Goal: Task Accomplishment & Management: Contribute content

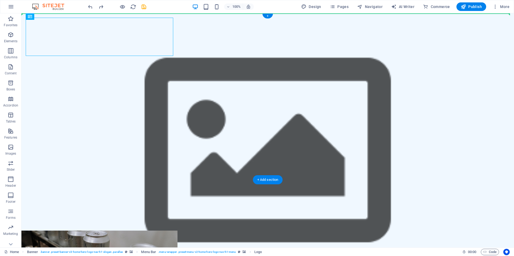
drag, startPoint x: 87, startPoint y: 55, endPoint x: 312, endPoint y: 66, distance: 225.1
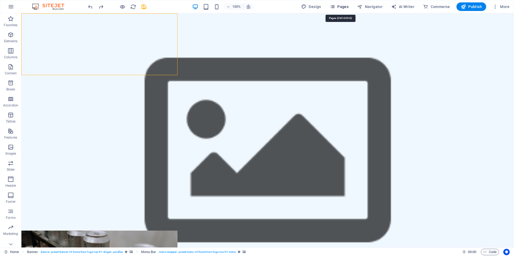
click at [335, 8] on icon "button" at bounding box center [332, 6] width 5 height 5
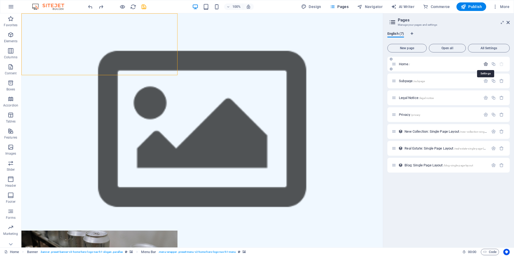
click at [485, 64] on icon "button" at bounding box center [486, 64] width 5 height 5
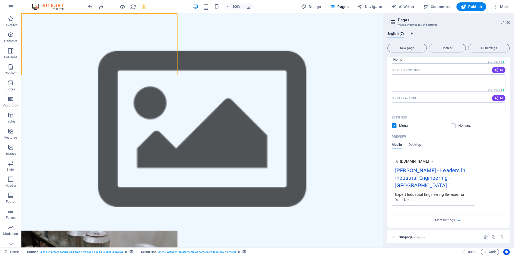
scroll to position [107, 0]
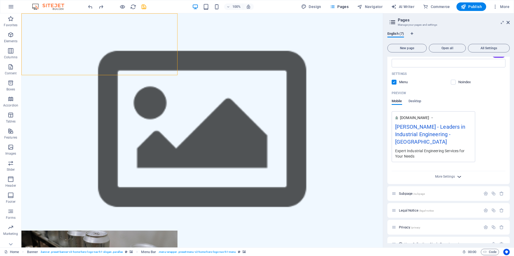
click at [458, 174] on icon "button" at bounding box center [460, 177] width 6 height 6
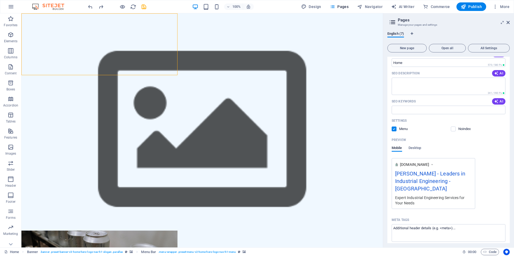
scroll to position [0, 0]
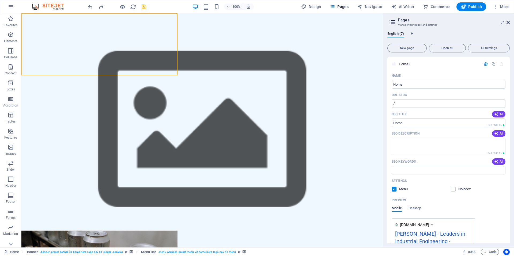
drag, startPoint x: 508, startPoint y: 23, endPoint x: 486, endPoint y: 10, distance: 25.5
click at [508, 23] on icon at bounding box center [508, 22] width 3 height 4
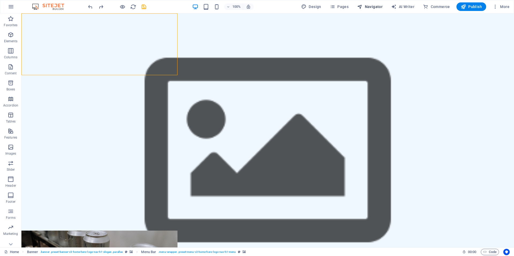
click at [368, 6] on span "Navigator" at bounding box center [369, 6] width 25 height 5
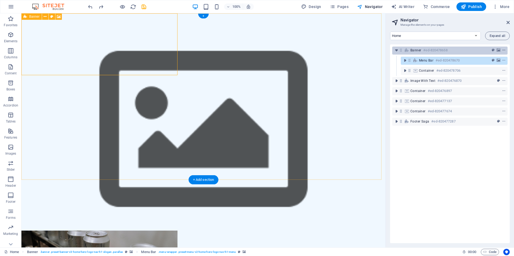
click at [503, 49] on icon "context-menu" at bounding box center [504, 50] width 4 height 4
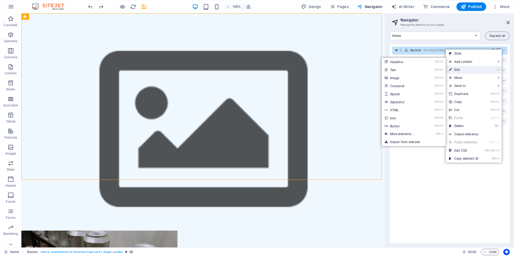
click at [458, 70] on link "⏎ Edit" at bounding box center [464, 70] width 36 height 8
select select "vh"
select select "header"
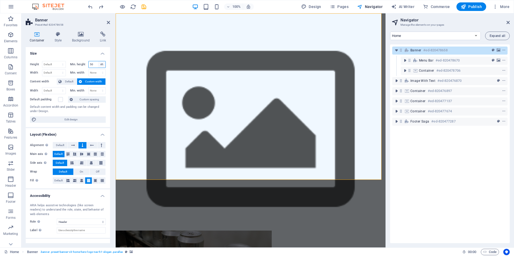
click at [100, 64] on select "None px rem % vh vw" at bounding box center [102, 64] width 8 height 6
select select "44oq568u3oc"
click at [98, 61] on select "None px rem % vh vw" at bounding box center [102, 64] width 8 height 6
select select "DISABLED_OPTION_VALUE"
click at [68, 80] on span "Default" at bounding box center [69, 82] width 12 height 6
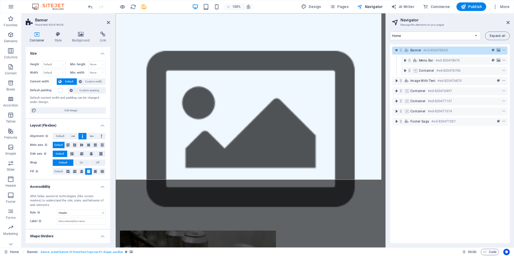
click at [85, 90] on span "Custom spacing" at bounding box center [89, 90] width 30 height 6
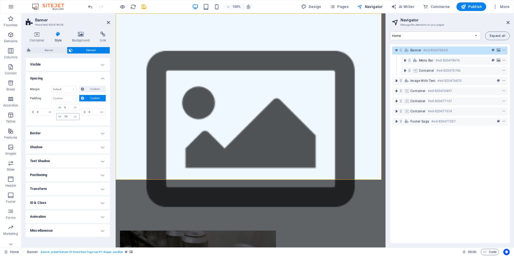
click at [59, 116] on icon at bounding box center [59, 116] width 3 height 3
click at [66, 117] on input "70" at bounding box center [71, 117] width 16 height 6
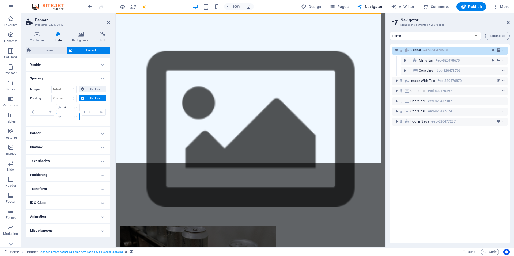
type input "7"
drag, startPoint x: 88, startPoint y: 120, endPoint x: 85, endPoint y: 120, distance: 3.0
click at [86, 120] on div "0 px rem % vh vw" at bounding box center [93, 112] width 25 height 16
click at [72, 88] on select "Default auto px % rem vw vh Custom" at bounding box center [64, 89] width 25 height 6
click at [52, 86] on select "Default auto px % rem vw vh Custom" at bounding box center [64, 89] width 25 height 6
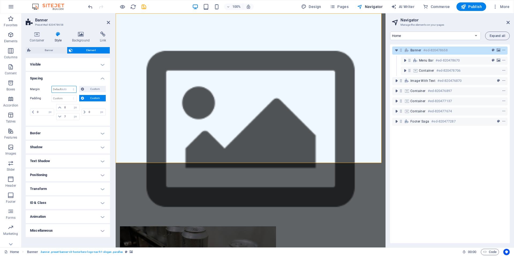
select select "DISABLED_OPTION_VALUE"
click at [67, 99] on select "Default px rem % vh vw Custom" at bounding box center [64, 98] width 25 height 6
click at [52, 95] on select "Default px rem % vh vw Custom" at bounding box center [64, 98] width 25 height 6
select select "DISABLED_OPTION_VALUE"
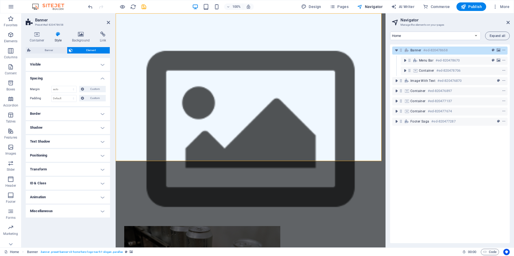
click at [52, 114] on h4 "Border" at bounding box center [68, 113] width 84 height 13
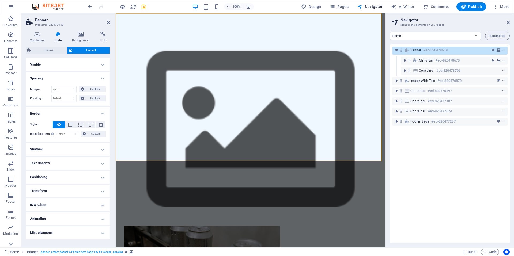
click at [53, 148] on h4 "Shadow" at bounding box center [68, 149] width 84 height 13
click at [58, 176] on h4 "Text Shadow" at bounding box center [68, 175] width 84 height 13
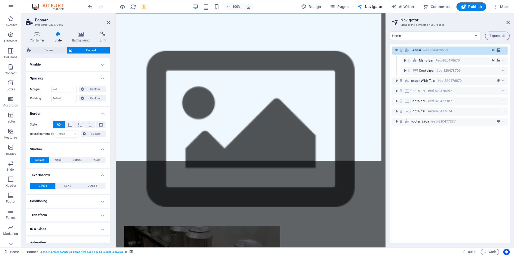
click at [61, 197] on h4 "Positioning" at bounding box center [68, 201] width 84 height 13
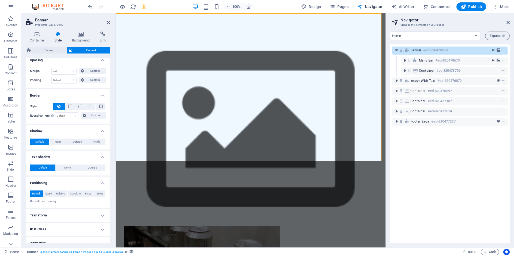
scroll to position [39, 0]
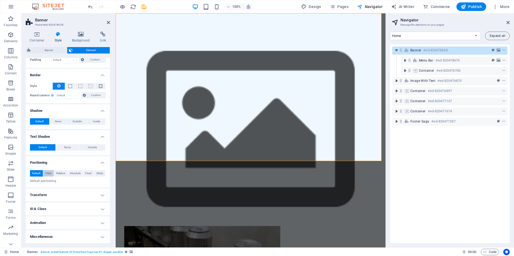
click at [53, 174] on button "Static" at bounding box center [48, 173] width 11 height 6
click at [36, 173] on span "Default" at bounding box center [36, 173] width 8 height 6
click at [50, 173] on span "Static" at bounding box center [48, 173] width 6 height 6
drag, startPoint x: 40, startPoint y: 172, endPoint x: 44, endPoint y: 171, distance: 4.6
click at [40, 171] on span "Default" at bounding box center [36, 173] width 8 height 6
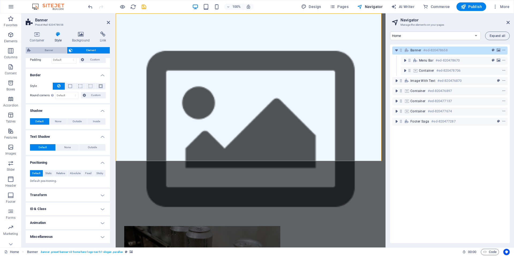
click at [48, 50] on span "Banner" at bounding box center [48, 50] width 33 height 6
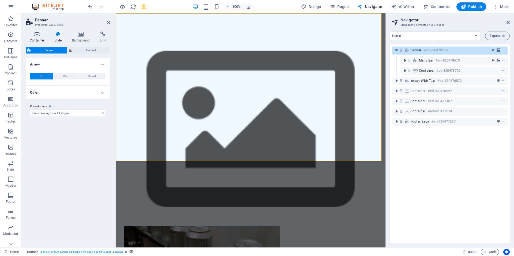
click at [38, 37] on icon at bounding box center [37, 34] width 23 height 5
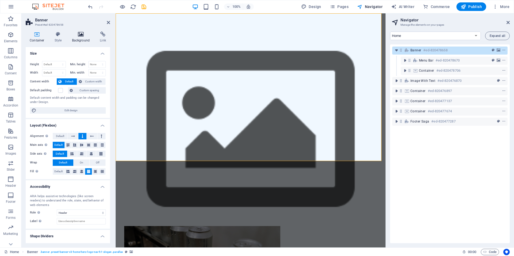
click at [81, 35] on icon at bounding box center [81, 34] width 26 height 5
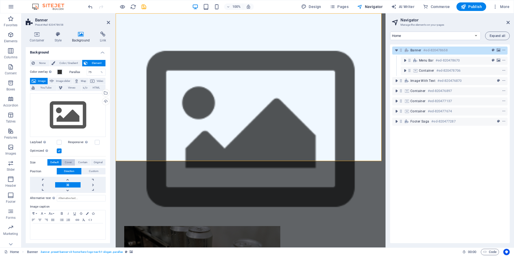
scroll to position [2, 0]
click at [41, 63] on span "None" at bounding box center [42, 62] width 12 height 6
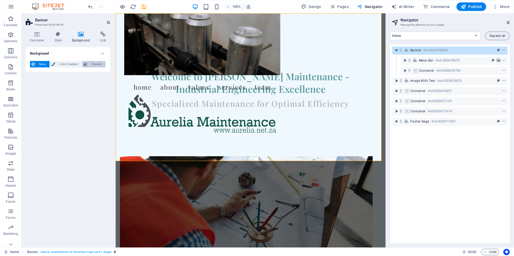
click at [96, 62] on span "Element" at bounding box center [96, 64] width 15 height 6
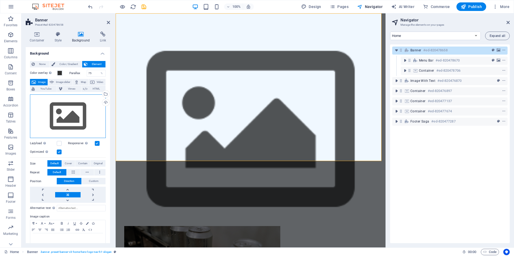
drag, startPoint x: 66, startPoint y: 117, endPoint x: 65, endPoint y: 114, distance: 2.9
click at [66, 115] on div "Drag files here, click to choose files or select files from Files or our free s…" at bounding box center [68, 117] width 76 height 44
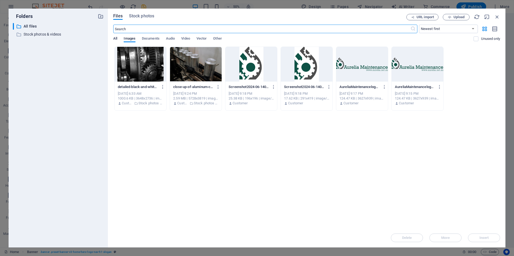
click at [115, 38] on span "All" at bounding box center [115, 39] width 4 height 8
click at [457, 18] on span "Upload" at bounding box center [459, 17] width 11 height 3
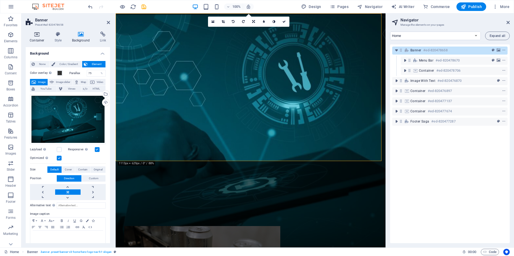
click at [35, 37] on h4 "Container" at bounding box center [38, 37] width 25 height 11
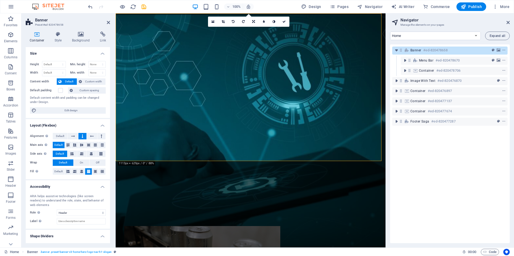
click at [273, 226] on figure at bounding box center [202, 257] width 156 height 62
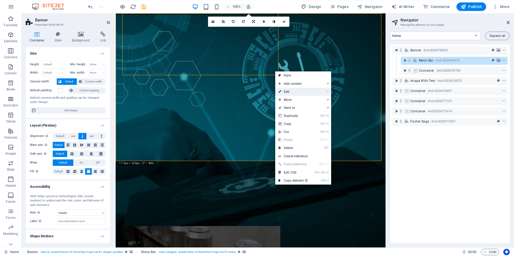
click at [288, 91] on link "⏎ Edit" at bounding box center [293, 92] width 36 height 8
select select "px"
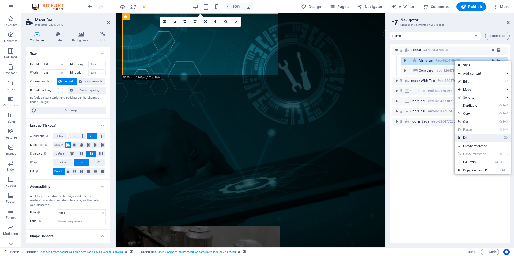
click at [470, 138] on link "⌦ Delete" at bounding box center [473, 138] width 36 height 8
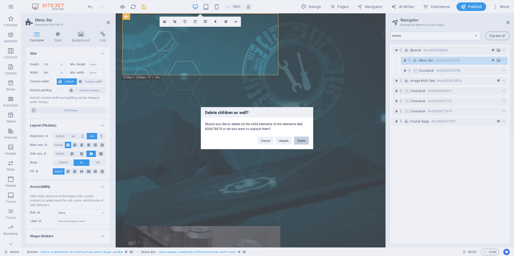
click at [300, 139] on button "Delete" at bounding box center [301, 141] width 15 height 8
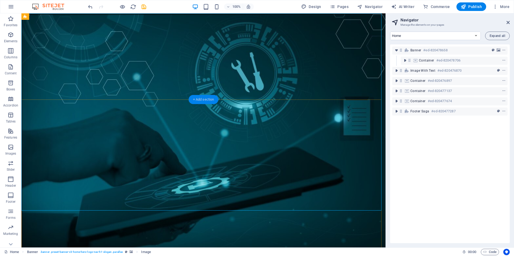
click at [204, 99] on div "+ Add section" at bounding box center [204, 99] width 30 height 9
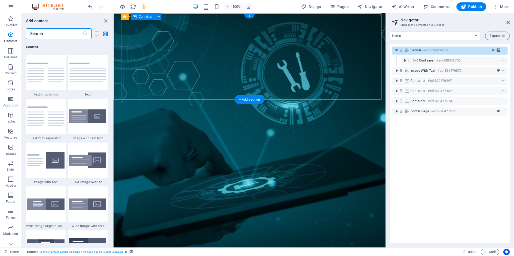
scroll to position [938, 0]
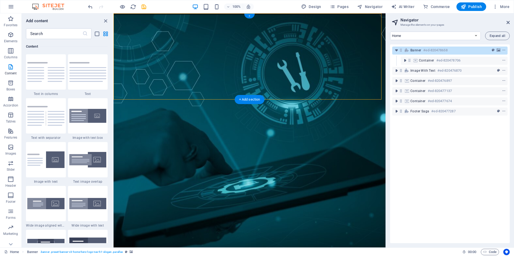
click at [249, 16] on div "+" at bounding box center [249, 16] width 10 height 5
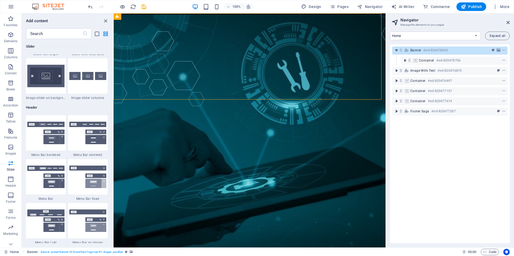
scroll to position [3161, 0]
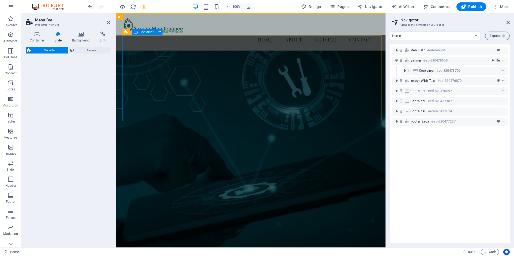
select select "rem"
select select "preset-menu-v2-border"
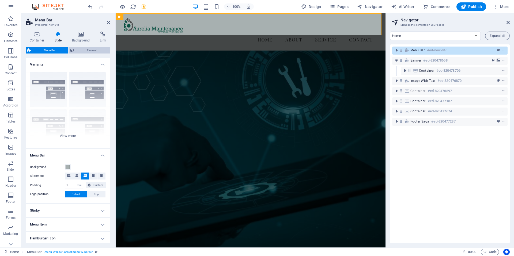
click at [82, 50] on span "Element" at bounding box center [92, 50] width 33 height 6
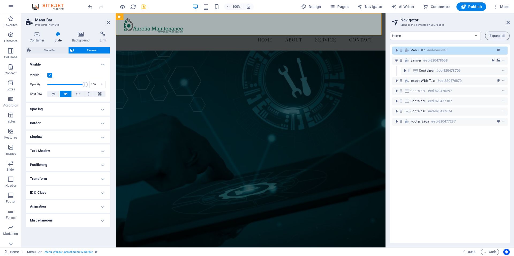
click at [62, 163] on h4 "Positioning" at bounding box center [68, 165] width 84 height 13
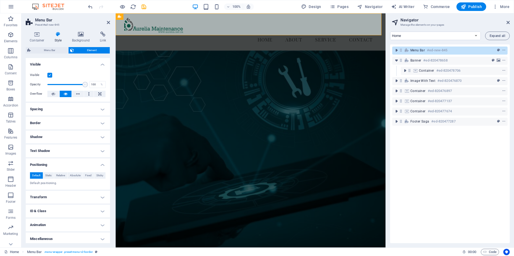
drag, startPoint x: 60, startPoint y: 198, endPoint x: 60, endPoint y: 201, distance: 3.0
click at [59, 198] on h4 "Transform" at bounding box center [68, 197] width 84 height 13
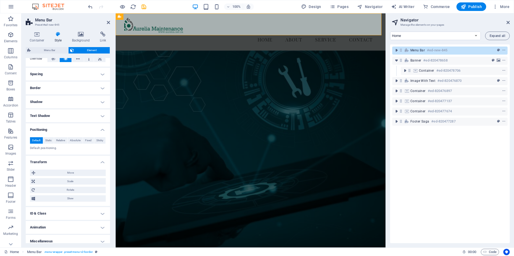
scroll to position [40, 0]
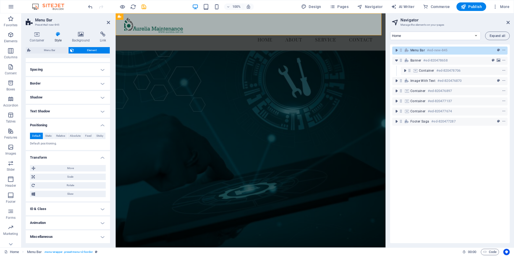
click at [64, 207] on h4 "ID & Class" at bounding box center [68, 209] width 84 height 13
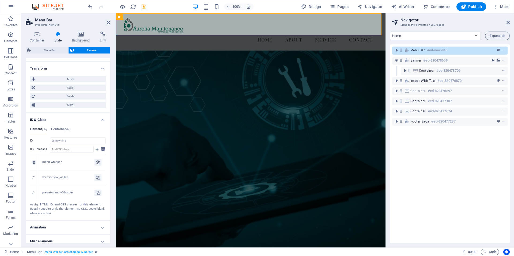
scroll to position [133, 0]
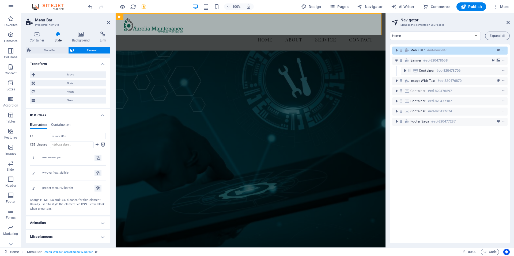
click at [71, 223] on h4 "Animation" at bounding box center [68, 223] width 84 height 13
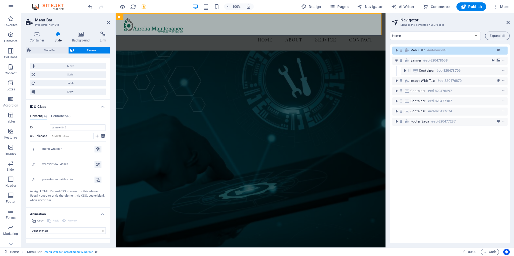
scroll to position [151, 0]
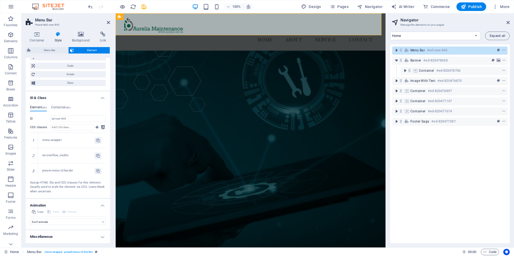
click at [80, 236] on h4 "Miscellaneous" at bounding box center [68, 237] width 84 height 13
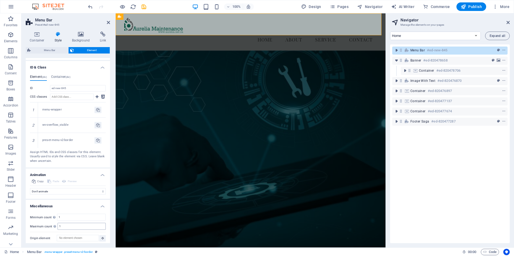
scroll to position [184, 0]
click at [55, 49] on span "Menu Bar" at bounding box center [49, 50] width 34 height 6
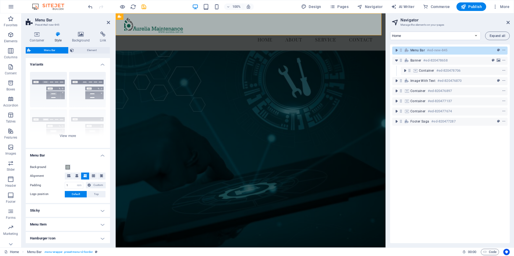
click at [83, 212] on h4 "Sticky" at bounding box center [68, 210] width 84 height 13
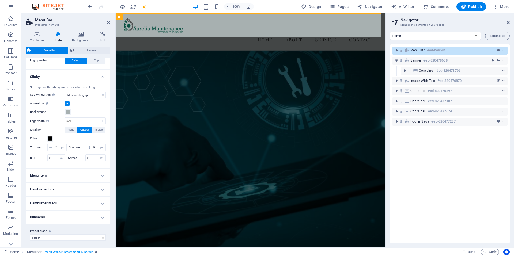
scroll to position [143, 0]
click at [100, 216] on h4 "Submenu" at bounding box center [68, 215] width 84 height 13
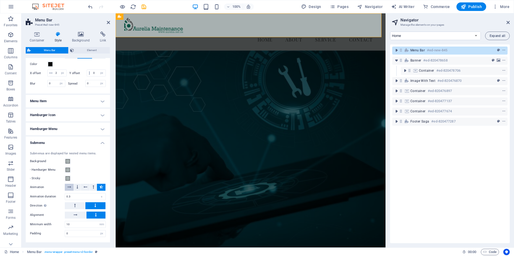
scroll to position [182, 0]
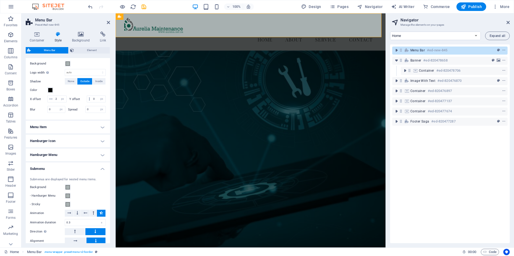
click at [98, 148] on h4 "Hamburger Icon" at bounding box center [68, 141] width 84 height 13
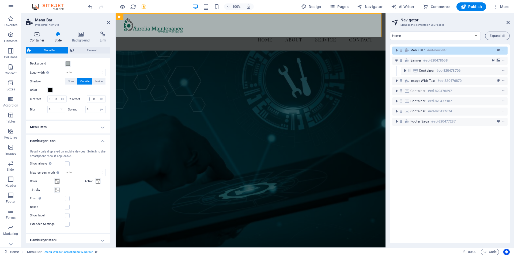
click at [36, 37] on h4 "Container" at bounding box center [38, 37] width 25 height 11
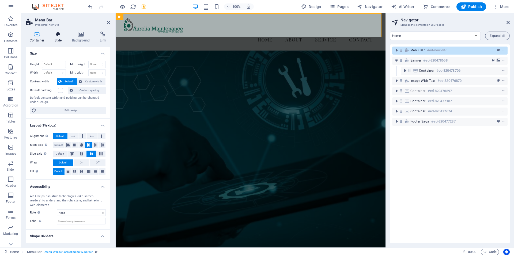
click at [56, 40] on h4 "Style" at bounding box center [59, 37] width 17 height 11
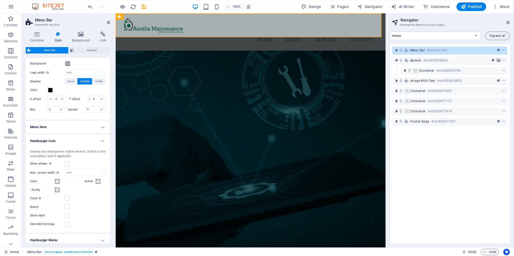
click at [99, 134] on h4 "Menu Item" at bounding box center [68, 127] width 84 height 13
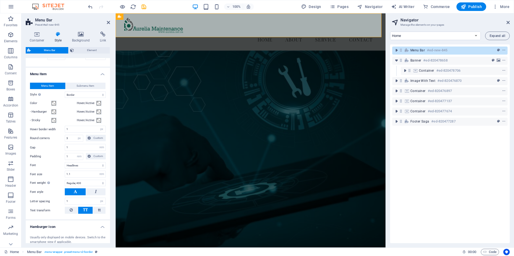
scroll to position [236, 0]
click at [95, 195] on icon at bounding box center [96, 191] width 2 height 6
click at [75, 195] on icon at bounding box center [75, 191] width 3 height 6
click at [97, 186] on select "Thin, 100 Extra-light, 200 Light, 300 Regular, 400 Medium, 500 Semi-bold, 600 B…" at bounding box center [85, 183] width 41 height 6
select select "200"
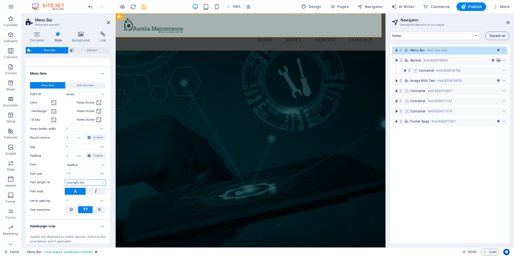
click at [65, 186] on select "Thin, 100 Extra-light, 200 Light, 300 Regular, 400 Medium, 500 Semi-bold, 600 B…" at bounding box center [85, 183] width 41 height 6
click at [89, 168] on select "Default Headlines" at bounding box center [85, 165] width 41 height 6
click at [90, 168] on select "Default Headlines" at bounding box center [85, 165] width 41 height 6
click at [84, 89] on span "Submenu Item" at bounding box center [86, 85] width 18 height 6
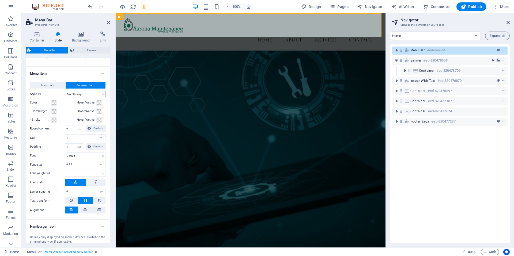
select select
click at [85, 213] on icon at bounding box center [85, 210] width 4 height 6
click at [73, 214] on button at bounding box center [71, 210] width 13 height 7
click at [87, 52] on span "Element" at bounding box center [92, 50] width 33 height 6
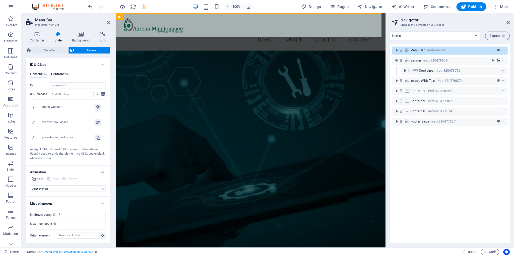
click at [62, 72] on div "Element (div) Container (div) ID ed-new-845 CSS classes 1 menu-wrapper 2 wv-ove…" at bounding box center [68, 116] width 84 height 97
click at [60, 74] on h4 "Container (div)" at bounding box center [60, 75] width 19 height 6
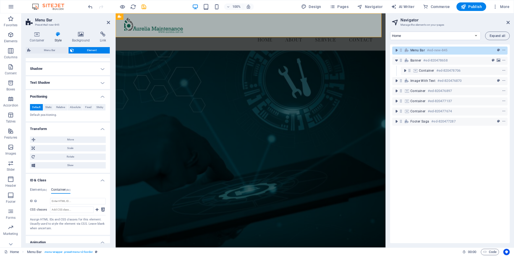
scroll to position [80, 0]
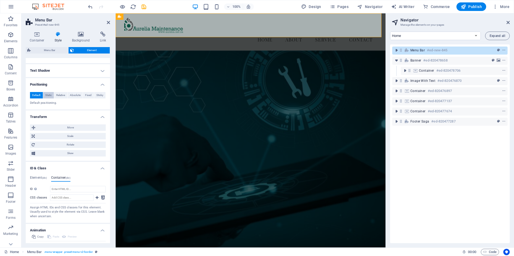
click at [49, 96] on span "Static" at bounding box center [48, 95] width 6 height 6
click at [35, 95] on span "Default" at bounding box center [36, 95] width 8 height 6
click at [69, 127] on span "Move" at bounding box center [70, 128] width 67 height 6
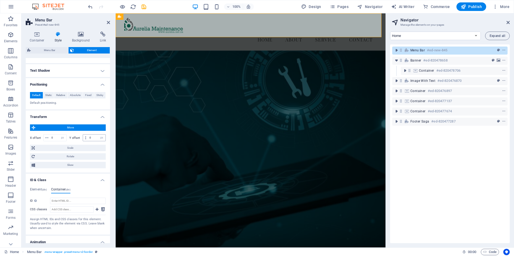
click at [85, 138] on span at bounding box center [85, 138] width 5 height 6
click at [85, 138] on icon at bounding box center [85, 137] width 1 height 3
click at [92, 137] on input "0" at bounding box center [96, 138] width 17 height 6
type input "1"
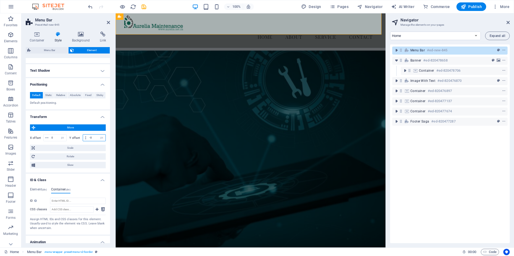
type input "0"
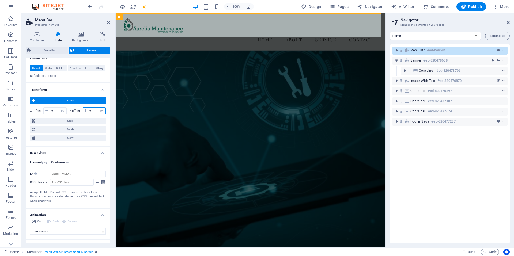
scroll to position [134, 0]
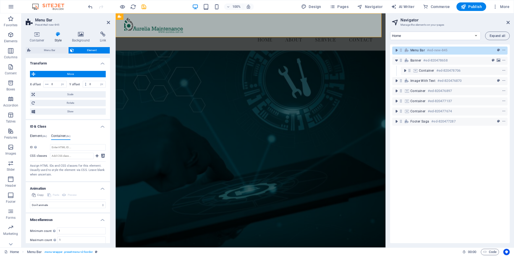
click at [36, 136] on h4 "Element (div)" at bounding box center [38, 137] width 17 height 6
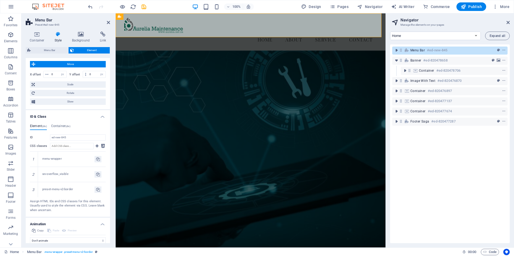
scroll to position [89, 0]
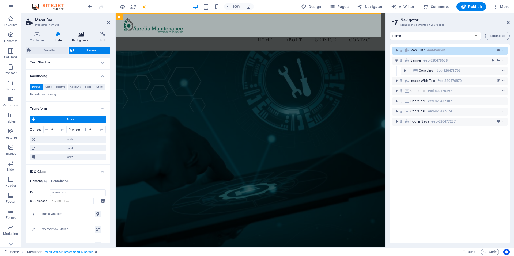
click at [79, 38] on h4 "Background" at bounding box center [82, 37] width 28 height 11
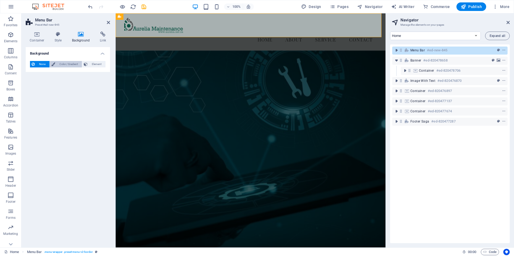
click at [65, 62] on span "Color / Gradient" at bounding box center [69, 64] width 24 height 6
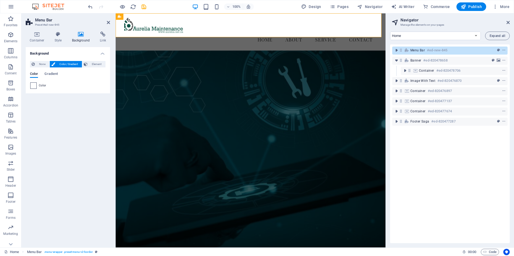
click at [34, 84] on span at bounding box center [34, 86] width 6 height 6
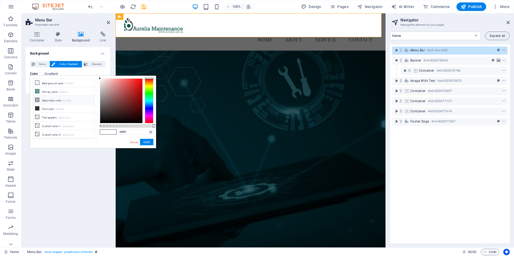
click at [36, 98] on icon at bounding box center [37, 100] width 4 height 4
type input "#a7b0b0"
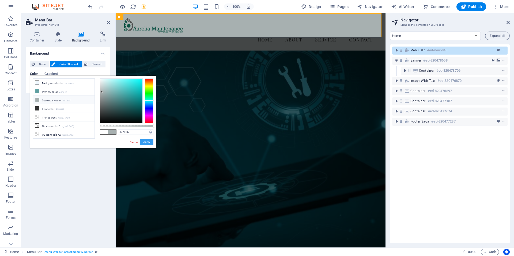
drag, startPoint x: 29, startPoint y: 126, endPoint x: 145, endPoint y: 140, distance: 116.5
click at [145, 140] on button "Apply" at bounding box center [146, 142] width 13 height 6
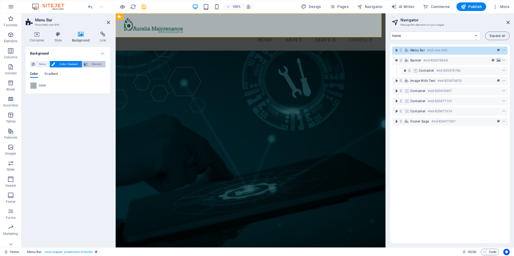
click at [90, 65] on span "Element" at bounding box center [96, 64] width 15 height 6
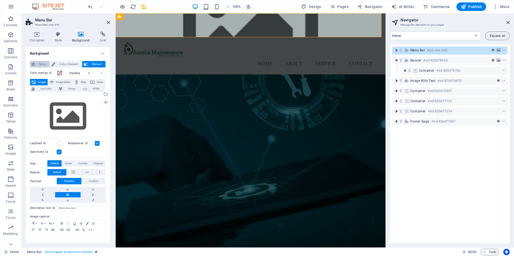
click at [46, 64] on span "None" at bounding box center [42, 64] width 12 height 6
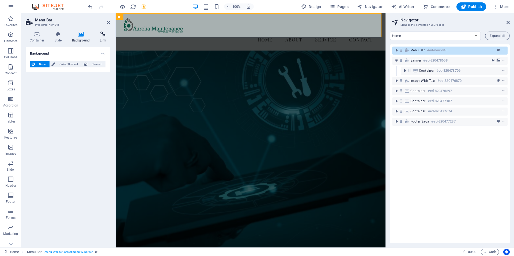
click at [102, 35] on icon at bounding box center [103, 34] width 14 height 5
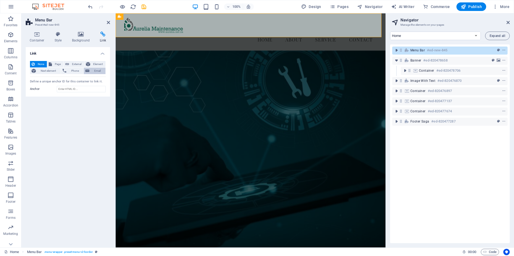
click at [97, 72] on span "Email" at bounding box center [97, 71] width 13 height 6
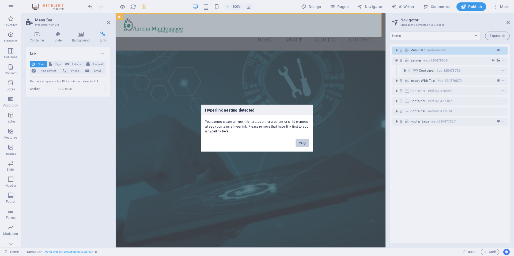
drag, startPoint x: 303, startPoint y: 144, endPoint x: 188, endPoint y: 131, distance: 116.5
click at [303, 144] on button "Okay" at bounding box center [302, 143] width 13 height 8
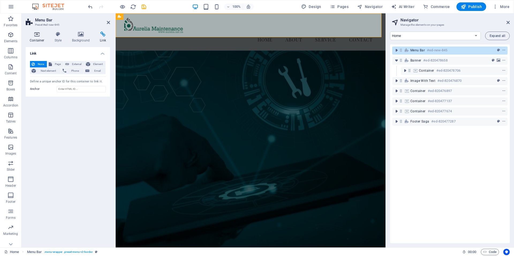
click at [36, 36] on icon at bounding box center [37, 34] width 23 height 5
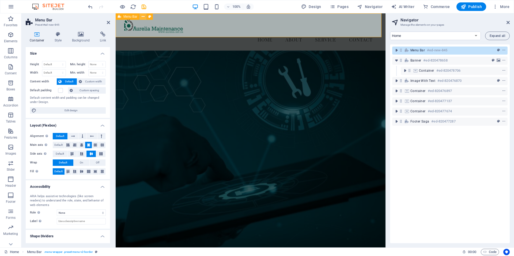
click at [142, 16] on icon at bounding box center [143, 17] width 3 height 6
drag, startPoint x: 185, startPoint y: 70, endPoint x: 281, endPoint y: 70, distance: 95.7
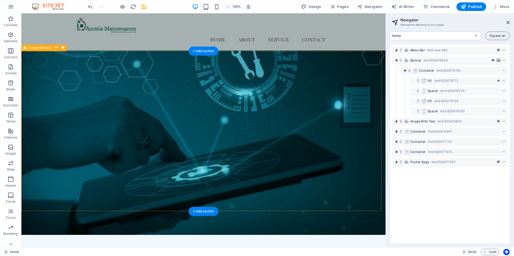
scroll to position [0, 0]
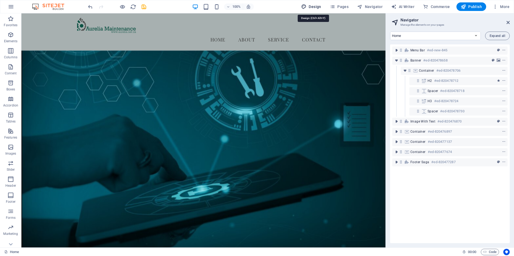
click at [318, 6] on span "Design" at bounding box center [311, 6] width 20 height 5
select select "px"
select select "400"
select select "px"
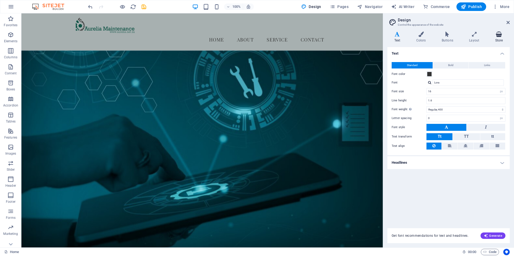
click at [495, 39] on h4 "Store" at bounding box center [499, 37] width 21 height 11
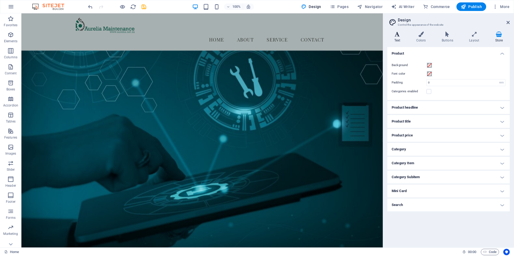
click at [399, 34] on icon at bounding box center [398, 34] width 20 height 5
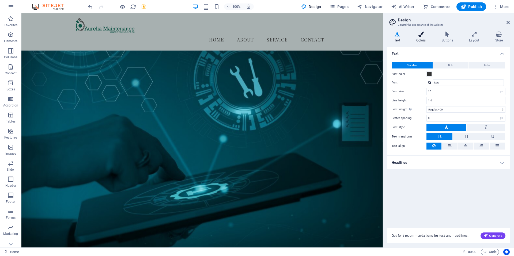
click at [422, 38] on h4 "Colors" at bounding box center [422, 37] width 25 height 11
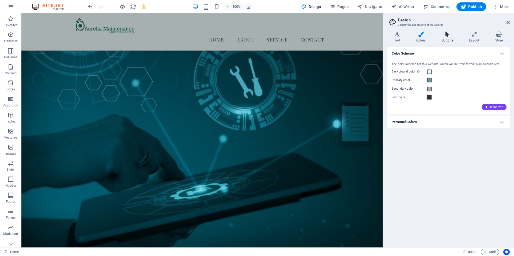
click at [445, 35] on icon at bounding box center [447, 34] width 25 height 5
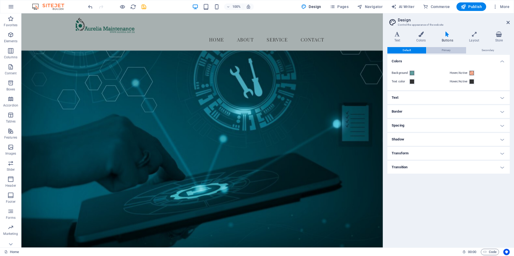
click at [446, 51] on span "Primary" at bounding box center [446, 50] width 9 height 6
click at [484, 52] on span "Secondary" at bounding box center [488, 50] width 13 height 6
click at [475, 40] on h4 "Layout" at bounding box center [476, 37] width 26 height 11
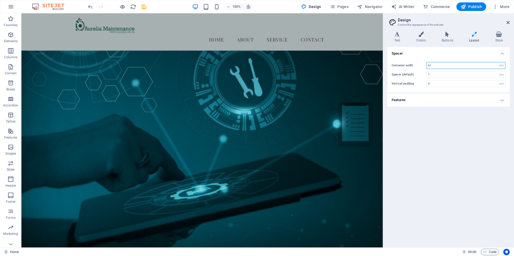
click at [481, 65] on input "61" at bounding box center [466, 65] width 79 height 6
click at [458, 88] on div "Container width 61 rem px Spacer (default) 1 rem Vertical padding 5 rem" at bounding box center [449, 75] width 125 height 36
click at [503, 85] on div "rem" at bounding box center [502, 84] width 8 height 6
click at [502, 84] on div "rem" at bounding box center [502, 84] width 8 height 6
click at [435, 83] on input "5" at bounding box center [466, 84] width 79 height 6
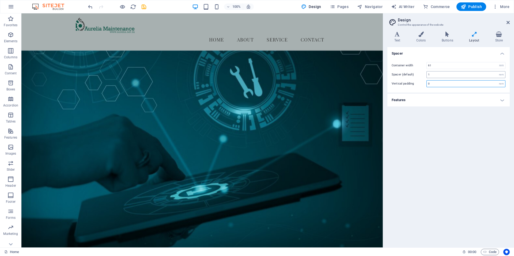
type input "0"
drag, startPoint x: 434, startPoint y: 74, endPoint x: 437, endPoint y: 72, distance: 3.8
click at [434, 73] on input "1" at bounding box center [466, 75] width 79 height 6
click at [434, 75] on input "1" at bounding box center [466, 75] width 79 height 6
click at [446, 67] on input "61" at bounding box center [466, 65] width 79 height 6
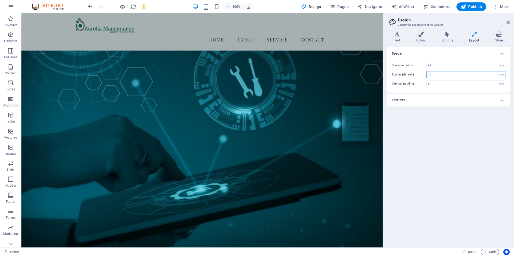
click at [434, 74] on input "10" at bounding box center [466, 75] width 79 height 6
type input "1"
click at [439, 67] on input "61" at bounding box center [466, 65] width 79 height 6
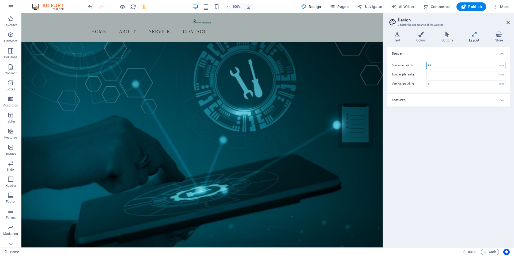
type input "81"
click at [423, 114] on div "Spacer Container width 81 rem px Spacer (default) 1 rem Vertical padding 0 rem …" at bounding box center [449, 145] width 122 height 196
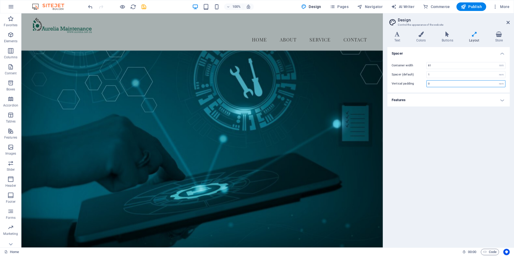
click at [432, 85] on input "0" at bounding box center [466, 84] width 79 height 6
type input "6"
click at [437, 135] on div "Spacer Container width 81 rem px Spacer (default) 1 rem Vertical padding 6 rem …" at bounding box center [449, 145] width 122 height 196
click at [508, 23] on icon at bounding box center [508, 22] width 3 height 4
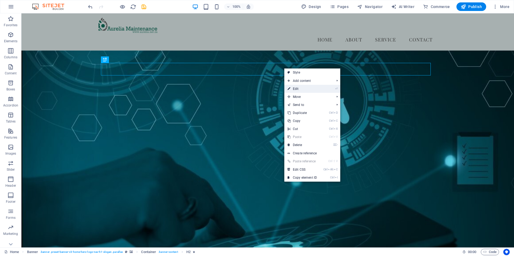
drag, startPoint x: 298, startPoint y: 87, endPoint x: 175, endPoint y: 73, distance: 123.7
click at [298, 87] on link "⏎ Edit" at bounding box center [303, 89] width 36 height 8
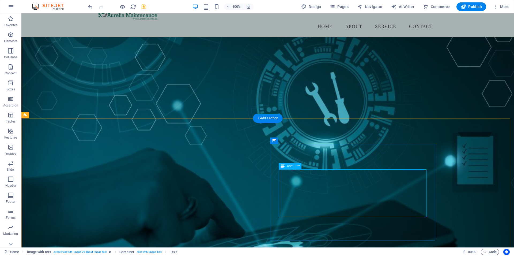
scroll to position [27, 0]
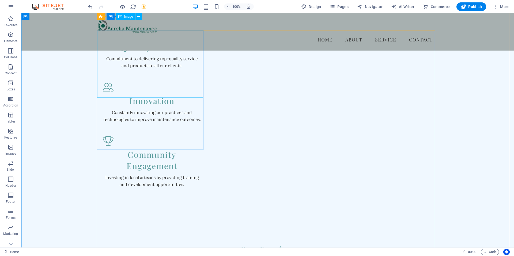
scroll to position [610, 0]
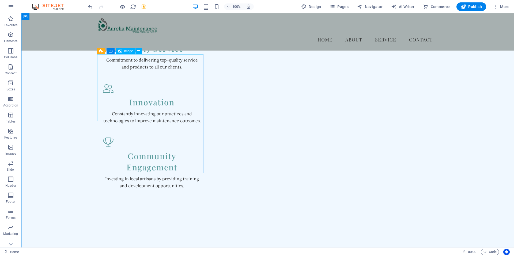
click at [127, 53] on span "Image" at bounding box center [128, 51] width 9 height 3
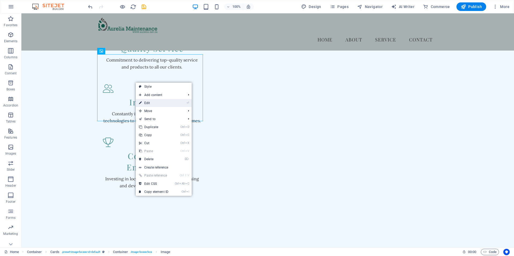
click at [153, 102] on link "⏎ Edit" at bounding box center [154, 103] width 36 height 8
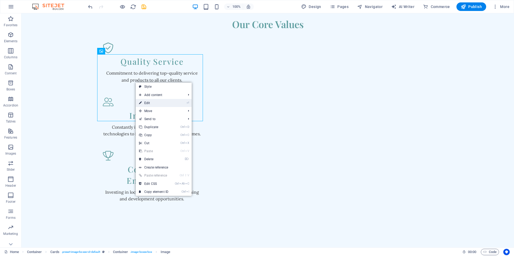
select select "vw"
select select "px"
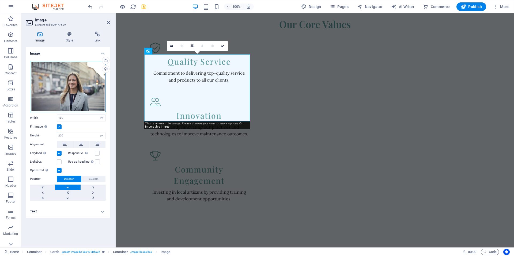
click at [81, 78] on div "Drag files here, click to choose files or select files from Files or our free s…" at bounding box center [68, 86] width 76 height 51
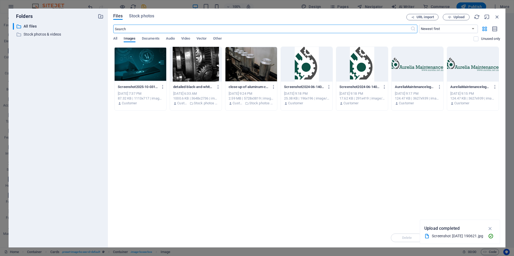
scroll to position [686, 0]
click at [458, 18] on span "Upload" at bounding box center [459, 17] width 11 height 3
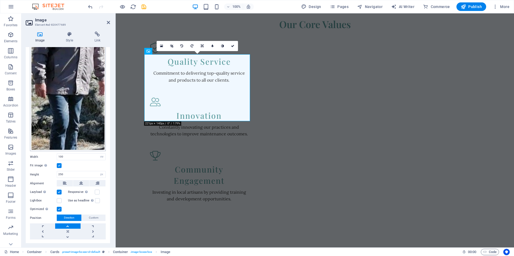
scroll to position [101, 0]
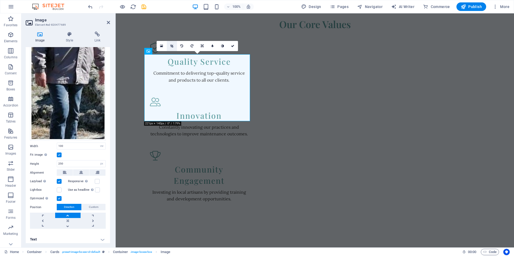
click at [172, 45] on icon at bounding box center [171, 45] width 3 height 3
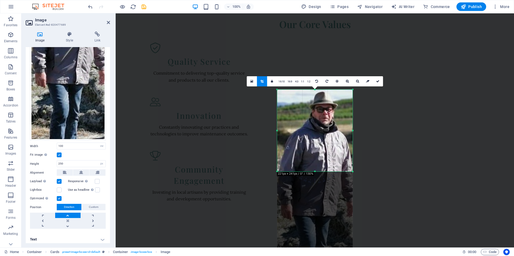
drag, startPoint x: 354, startPoint y: 225, endPoint x: 352, endPoint y: 120, distance: 105.6
click at [352, 120] on div "180 170 160 150 140 130 120 110 100 90 80 70 60 50 40 30 20 10 0 -10 -20 -30 -4…" at bounding box center [315, 131] width 76 height 82
click at [376, 81] on icon at bounding box center [377, 81] width 3 height 3
type input "281"
select select "px"
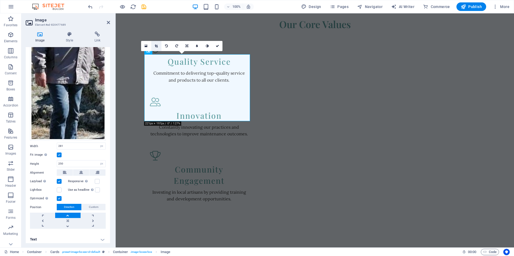
click at [156, 47] on icon at bounding box center [156, 45] width 3 height 3
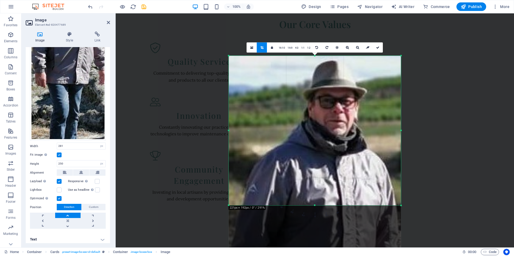
drag, startPoint x: 315, startPoint y: 224, endPoint x: 320, endPoint y: 186, distance: 38.6
click at [320, 186] on div "180 170 160 150 140 130 120 110 100 90 80 70 60 50 40 30 20 10 0 -10 -20 -30 -4…" at bounding box center [315, 131] width 172 height 150
click at [376, 48] on icon at bounding box center [377, 47] width 3 height 3
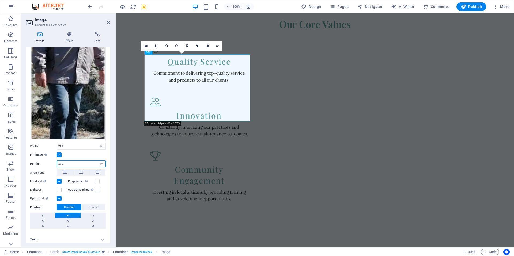
click at [76, 163] on input "250" at bounding box center [81, 164] width 48 height 6
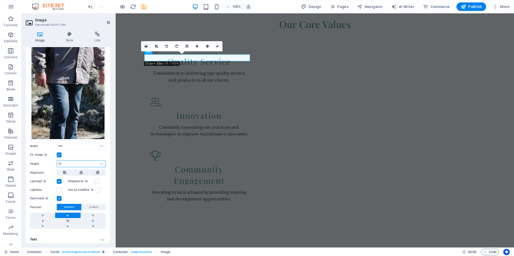
type input "250"
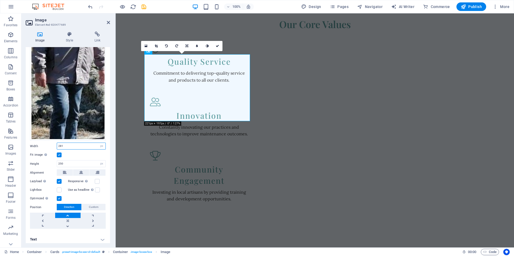
click at [65, 144] on input "281" at bounding box center [81, 146] width 48 height 6
click at [158, 46] on icon at bounding box center [157, 45] width 3 height 3
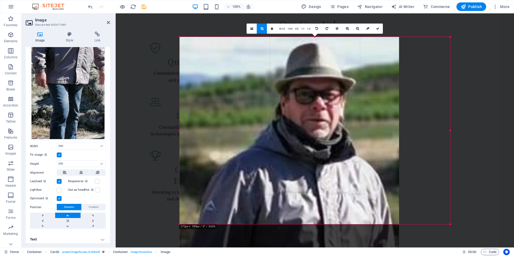
drag, startPoint x: 207, startPoint y: 36, endPoint x: 152, endPoint y: 21, distance: 56.5
click at [152, 21] on div "Drag here to replace the existing content. Press “Ctrl” if you want to create a…" at bounding box center [315, 130] width 399 height 234
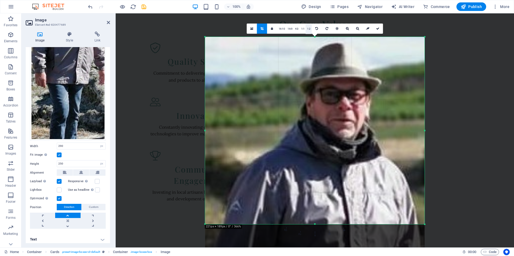
click at [309, 29] on link "1:2" at bounding box center [309, 29] width 6 height 10
drag, startPoint x: 274, startPoint y: 30, endPoint x: 270, endPoint y: 32, distance: 4.1
click at [273, 30] on icon at bounding box center [272, 28] width 2 height 3
drag, startPoint x: 308, startPoint y: 30, endPoint x: 303, endPoint y: 30, distance: 4.9
click at [307, 30] on link "1:2" at bounding box center [309, 29] width 6 height 10
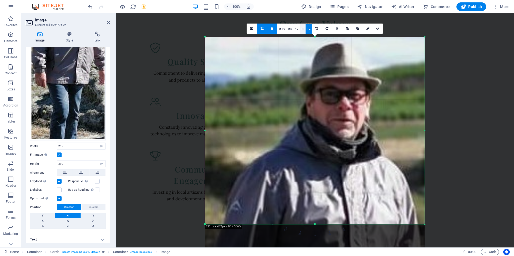
click at [302, 28] on link "1:1" at bounding box center [303, 29] width 6 height 10
click at [379, 28] on link at bounding box center [378, 29] width 10 height 10
type input "819"
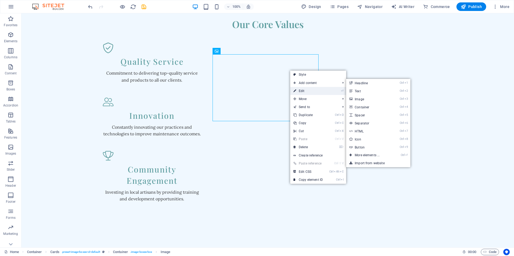
click at [312, 91] on link "⏎ Edit" at bounding box center [308, 91] width 36 height 8
select select "vw"
select select "px"
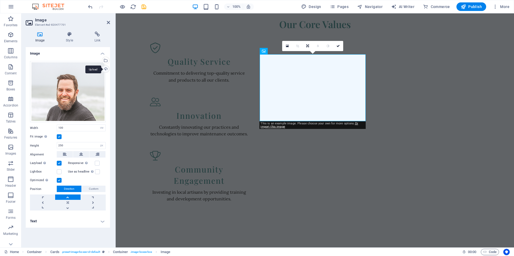
click at [106, 69] on div "Upload" at bounding box center [105, 70] width 8 height 8
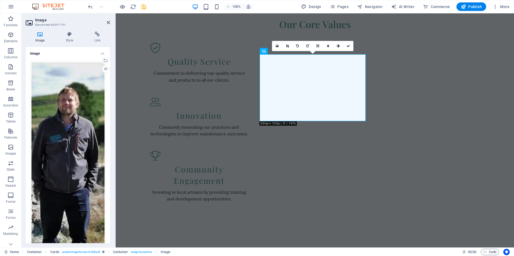
click at [287, 45] on icon at bounding box center [287, 45] width 3 height 3
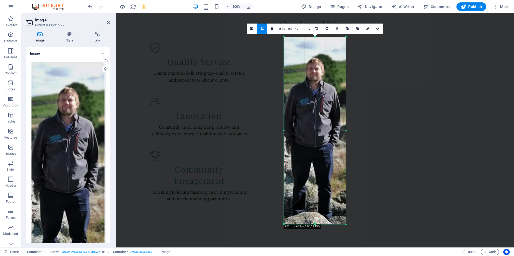
click at [302, 29] on link "1:1" at bounding box center [303, 29] width 6 height 10
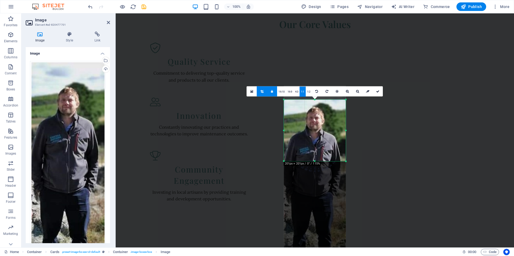
drag, startPoint x: 294, startPoint y: 114, endPoint x: 294, endPoint y: 100, distance: 13.7
click at [294, 100] on div "180 170 160 150 140 130 120 110 100 90 80 70 60 50 40 30 20 10 0 -10 -20 -30 -4…" at bounding box center [315, 131] width 62 height 62
click at [377, 91] on icon at bounding box center [377, 91] width 3 height 3
type input "230"
select select "px"
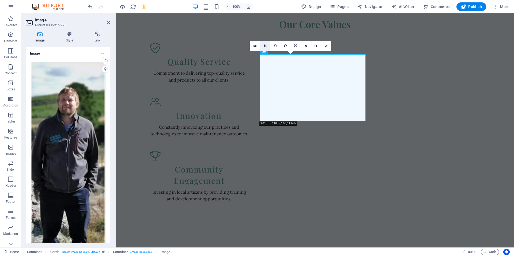
click at [267, 46] on icon at bounding box center [265, 45] width 3 height 3
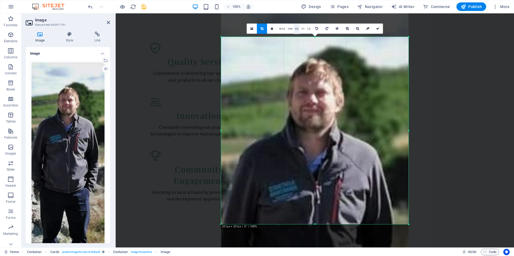
drag, startPoint x: 303, startPoint y: 29, endPoint x: 299, endPoint y: 30, distance: 4.4
click at [303, 29] on link "1:1" at bounding box center [303, 29] width 6 height 10
click at [378, 28] on icon at bounding box center [377, 28] width 3 height 3
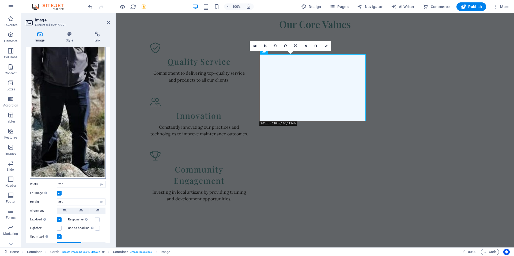
scroll to position [107, 0]
click at [265, 46] on icon at bounding box center [265, 45] width 3 height 3
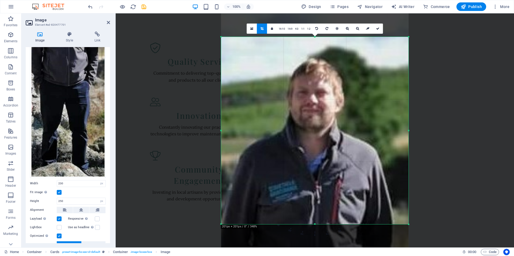
click at [282, 28] on link "16:10" at bounding box center [282, 29] width 9 height 10
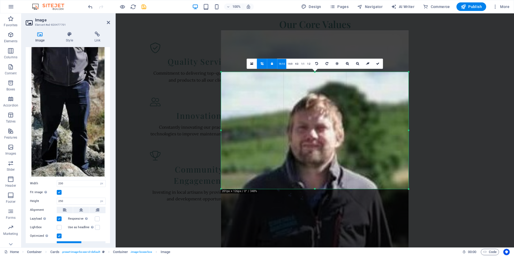
click at [289, 64] on link "16:9" at bounding box center [290, 64] width 8 height 10
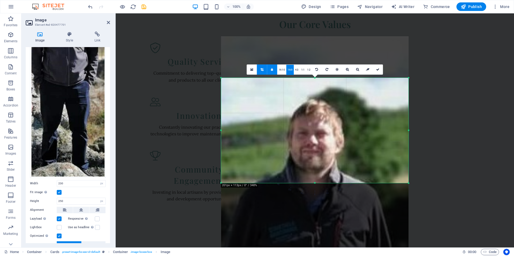
click at [296, 69] on link "4:3" at bounding box center [297, 70] width 6 height 10
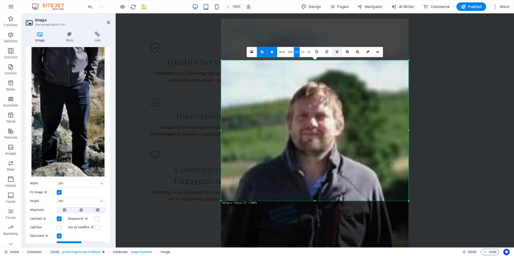
click at [337, 52] on icon at bounding box center [337, 51] width 3 height 3
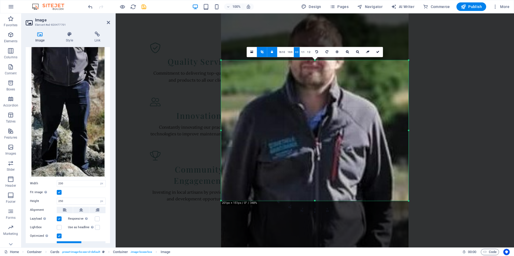
drag, startPoint x: 323, startPoint y: 80, endPoint x: 326, endPoint y: 178, distance: 97.6
click at [324, 185] on div at bounding box center [315, 236] width 188 height 568
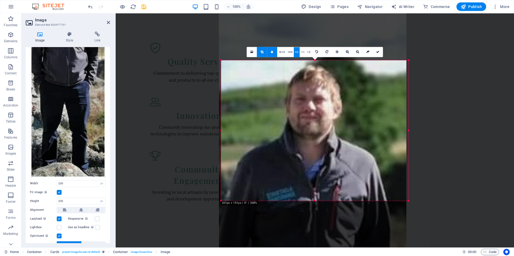
drag, startPoint x: 322, startPoint y: 162, endPoint x: 324, endPoint y: 180, distance: 18.7
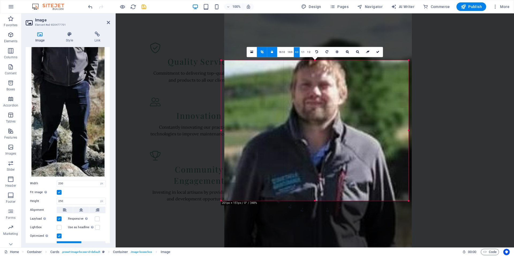
drag, startPoint x: 325, startPoint y: 178, endPoint x: 328, endPoint y: 165, distance: 12.7
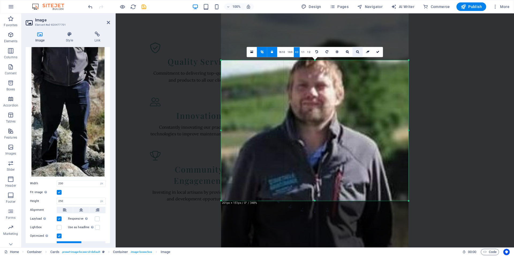
click at [356, 53] on icon at bounding box center [357, 51] width 3 height 3
click at [357, 50] on icon at bounding box center [357, 51] width 3 height 3
drag, startPoint x: 357, startPoint y: 51, endPoint x: 352, endPoint y: 51, distance: 4.8
click at [357, 51] on icon at bounding box center [357, 51] width 3 height 3
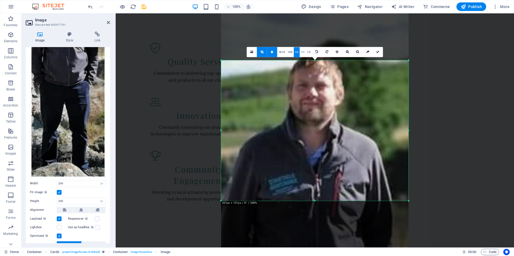
click at [275, 51] on link at bounding box center [272, 52] width 10 height 10
click at [357, 51] on icon at bounding box center [357, 51] width 3 height 3
click at [357, 53] on icon at bounding box center [357, 51] width 3 height 3
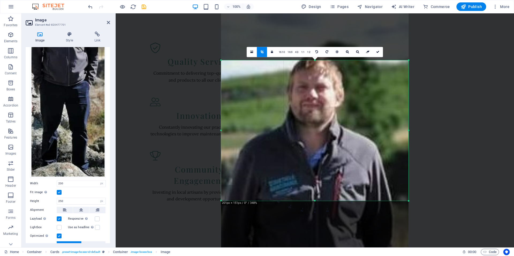
drag, startPoint x: 320, startPoint y: 78, endPoint x: 332, endPoint y: 77, distance: 11.9
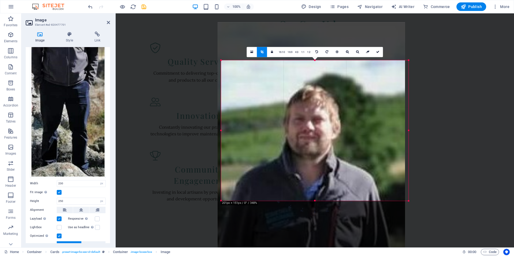
drag, startPoint x: 338, startPoint y: 83, endPoint x: 335, endPoint y: 112, distance: 29.6
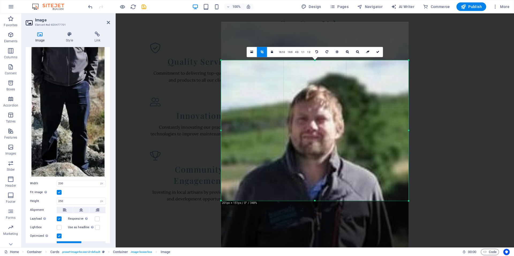
click at [301, 52] on link "1:1" at bounding box center [303, 52] width 6 height 10
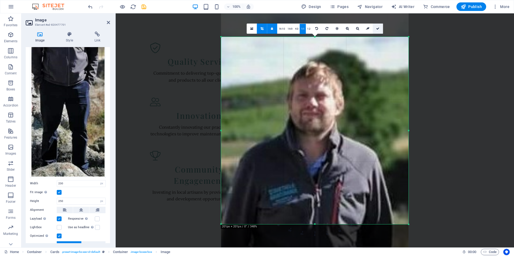
drag, startPoint x: 262, startPoint y: 15, endPoint x: 377, endPoint y: 28, distance: 116.2
click at [377, 28] on icon at bounding box center [377, 28] width 3 height 3
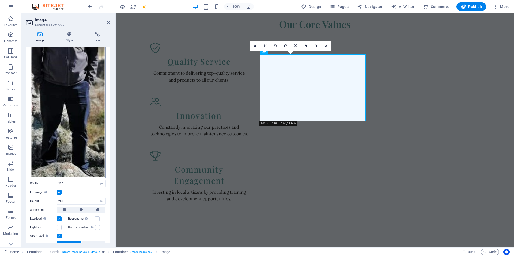
scroll to position [144, 0]
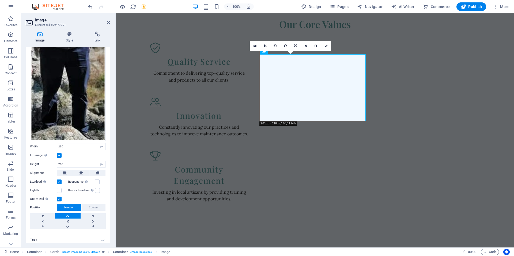
click at [59, 153] on label at bounding box center [59, 155] width 5 height 5
click at [0, 0] on input "Fit image Automatically fit image to a fixed width and height" at bounding box center [0, 0] width 0 height 0
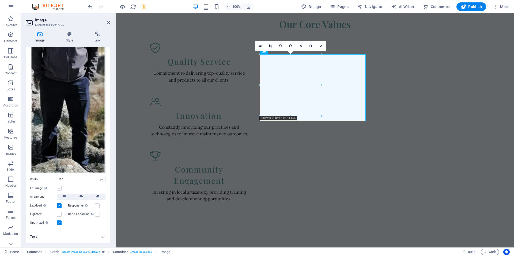
scroll to position [108, 0]
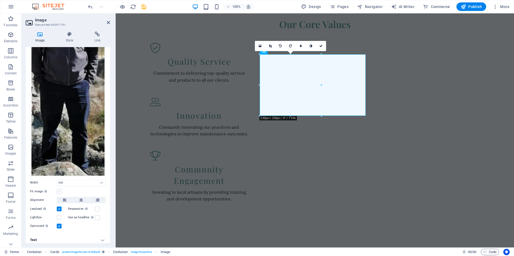
click at [59, 189] on label at bounding box center [59, 191] width 5 height 5
click at [0, 0] on input "Fit image Automatically fit image to a fixed width and height" at bounding box center [0, 0] width 0 height 0
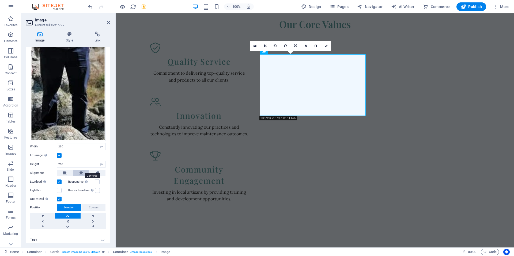
click at [81, 170] on icon at bounding box center [81, 173] width 4 height 6
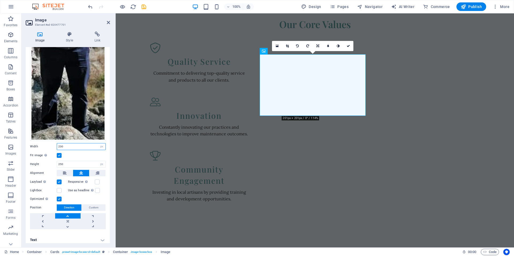
click at [74, 144] on input "230" at bounding box center [81, 147] width 48 height 6
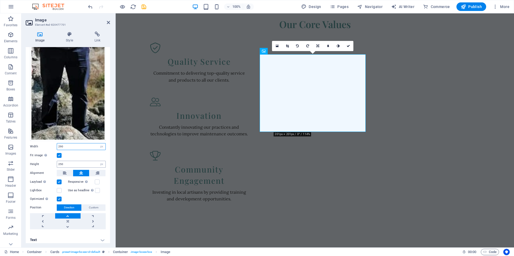
type input "290"
click at [69, 161] on input "250" at bounding box center [81, 164] width 48 height 6
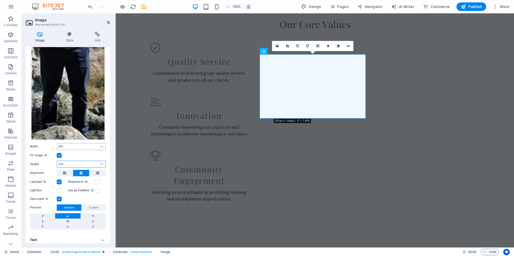
type input "240"
drag, startPoint x: 72, startPoint y: 144, endPoint x: 46, endPoint y: 141, distance: 26.2
click at [46, 143] on div "Width 290 Default auto px rem % em vh vw" at bounding box center [68, 146] width 76 height 7
drag, startPoint x: 72, startPoint y: 144, endPoint x: 55, endPoint y: 144, distance: 16.9
click at [54, 144] on div "Width 330 Default auto px rem % em vh vw" at bounding box center [68, 146] width 76 height 7
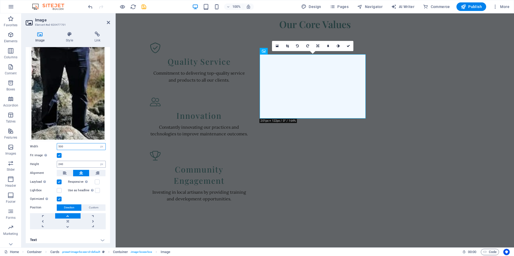
type input "500"
click at [62, 162] on input "240" at bounding box center [81, 164] width 48 height 6
type input "250"
click at [287, 45] on icon at bounding box center [287, 45] width 3 height 3
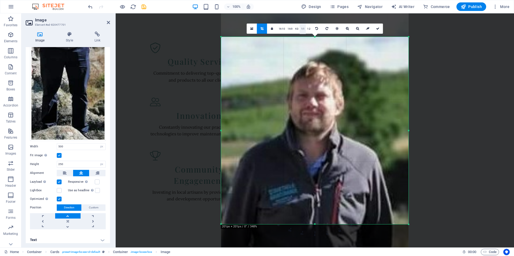
click at [303, 28] on link "1:1" at bounding box center [303, 29] width 6 height 10
click at [376, 27] on icon at bounding box center [377, 28] width 3 height 3
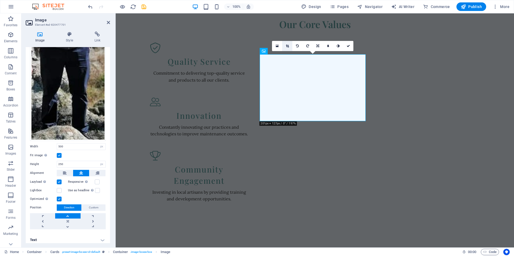
click at [287, 46] on icon at bounding box center [287, 45] width 3 height 3
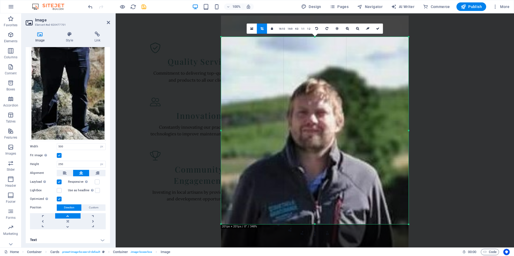
drag, startPoint x: 308, startPoint y: 94, endPoint x: 310, endPoint y: 111, distance: 17.3
drag, startPoint x: 377, startPoint y: 30, endPoint x: 260, endPoint y: 20, distance: 117.2
click at [377, 30] on icon at bounding box center [377, 28] width 3 height 3
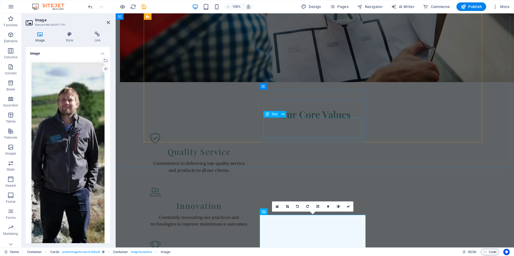
scroll to position [556, 0]
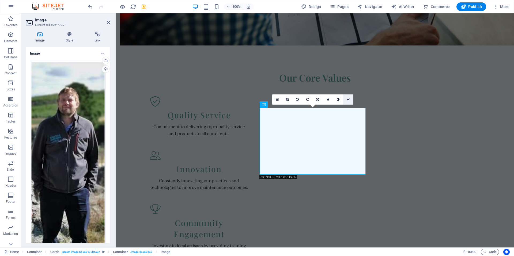
click at [349, 101] on link at bounding box center [348, 100] width 10 height 10
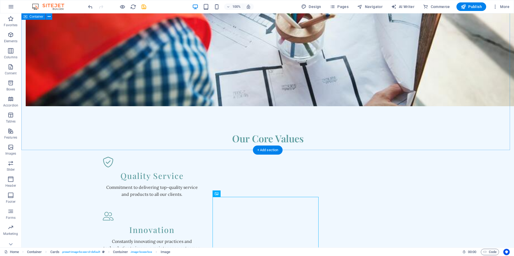
scroll to position [503, 0]
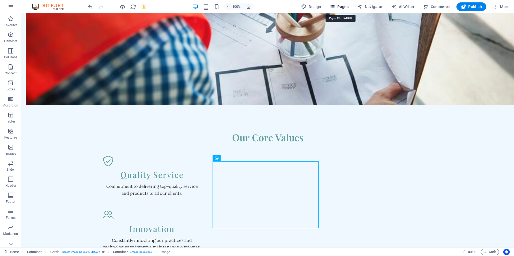
click at [343, 8] on span "Pages" at bounding box center [339, 6] width 19 height 5
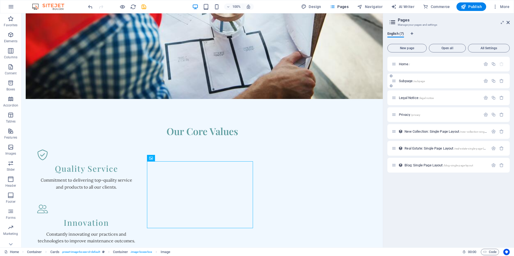
click at [396, 81] on icon at bounding box center [394, 81] width 5 height 5
click at [391, 86] on icon at bounding box center [391, 85] width 3 height 3
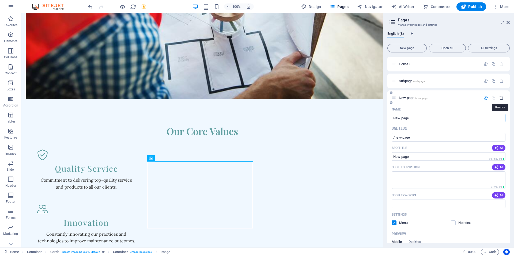
click at [501, 97] on icon "button" at bounding box center [502, 98] width 5 height 5
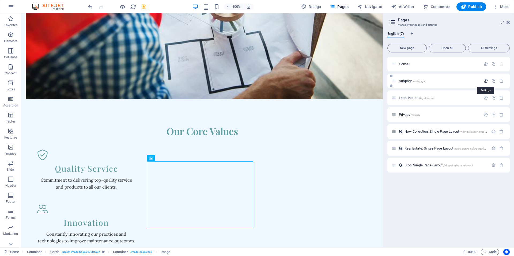
click at [486, 81] on icon "button" at bounding box center [486, 81] width 5 height 5
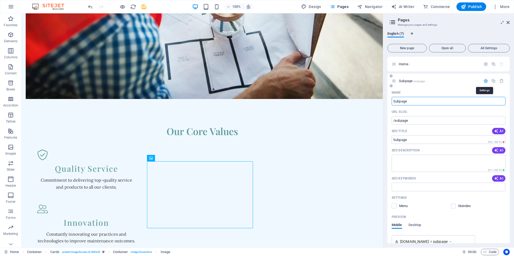
click at [485, 80] on icon "button" at bounding box center [486, 81] width 5 height 5
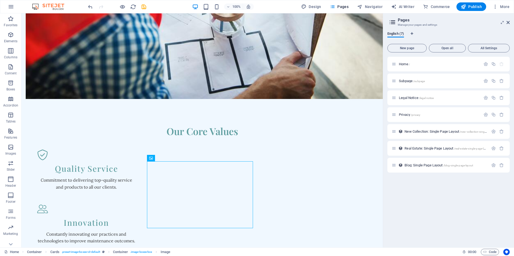
click at [490, 48] on span "All Settings" at bounding box center [489, 48] width 37 height 3
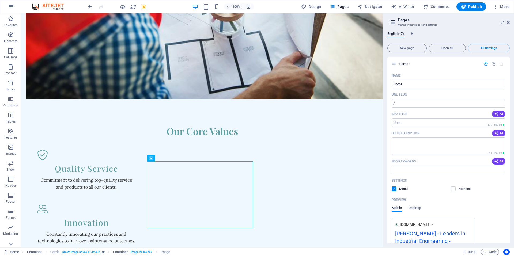
scroll to position [0, 0]
click at [508, 23] on icon at bounding box center [508, 22] width 3 height 4
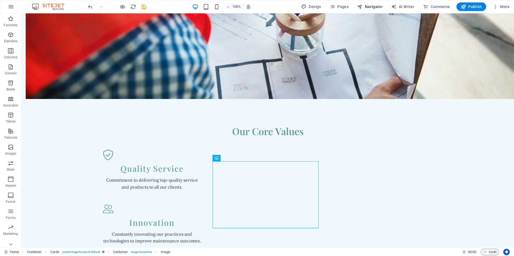
click at [382, 6] on span "Navigator" at bounding box center [369, 6] width 25 height 5
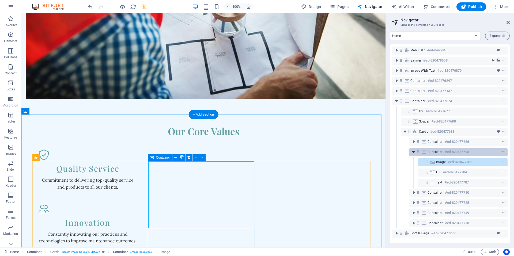
click at [414, 153] on icon "toggle-expand" at bounding box center [413, 152] width 5 height 5
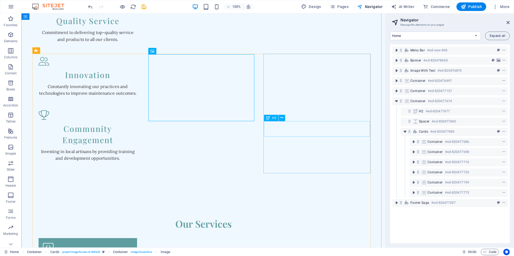
scroll to position [717, 0]
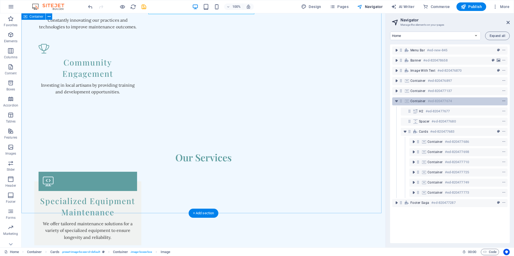
click at [503, 100] on icon "context-menu" at bounding box center [504, 101] width 4 height 4
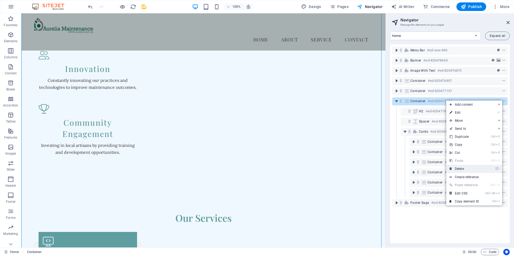
click at [459, 169] on link "⌦ Delete" at bounding box center [465, 169] width 36 height 8
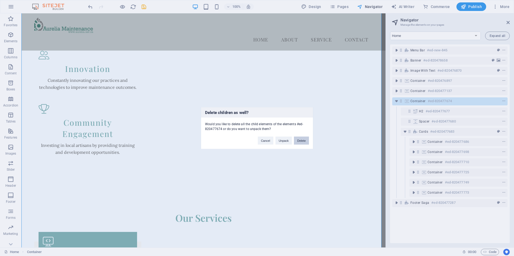
click at [297, 143] on button "Delete" at bounding box center [301, 141] width 15 height 8
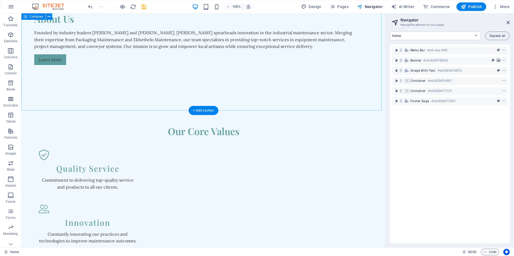
scroll to position [509, 0]
drag, startPoint x: 196, startPoint y: 109, endPoint x: 85, endPoint y: 99, distance: 111.3
click at [196, 109] on div "+ Add section" at bounding box center [204, 108] width 30 height 9
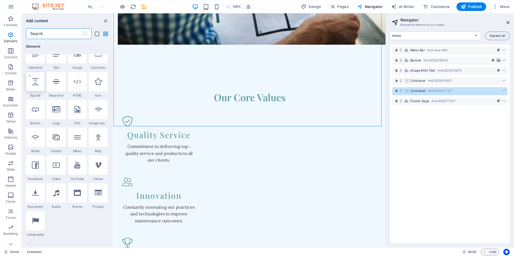
scroll to position [53, 0]
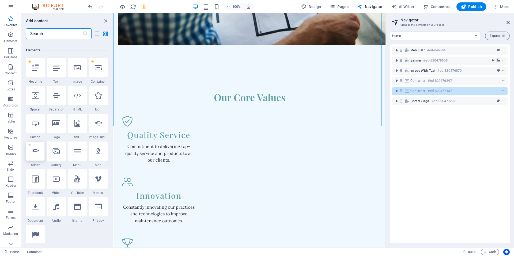
click at [38, 155] on div at bounding box center [35, 151] width 19 height 19
select select "ms"
select select "s"
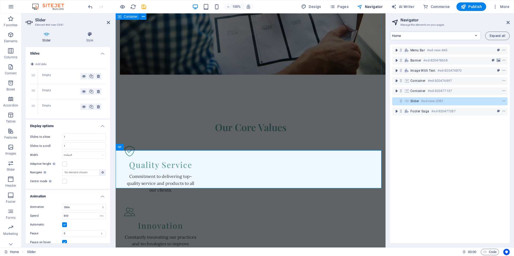
scroll to position [536, 0]
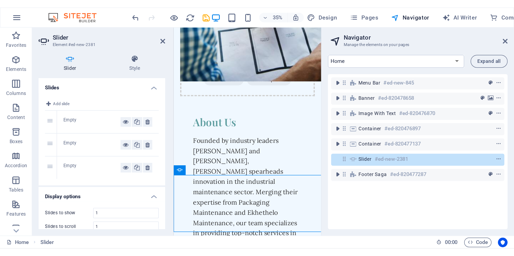
scroll to position [575, 0]
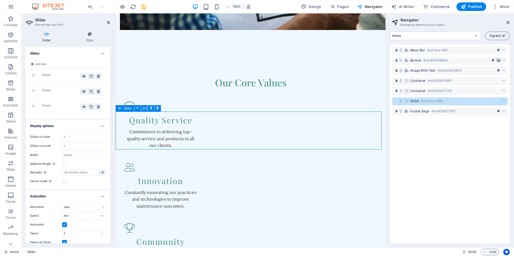
click at [82, 77] on icon at bounding box center [84, 76] width 4 height 6
click at [417, 101] on span "Slider" at bounding box center [415, 101] width 9 height 4
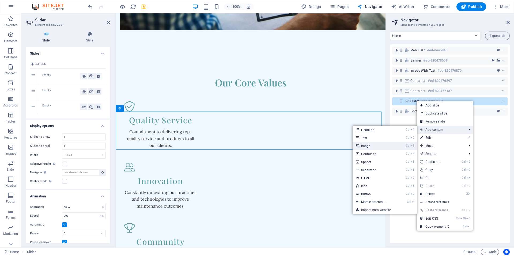
click at [371, 147] on link "Ctrl 3 Image" at bounding box center [375, 146] width 44 height 8
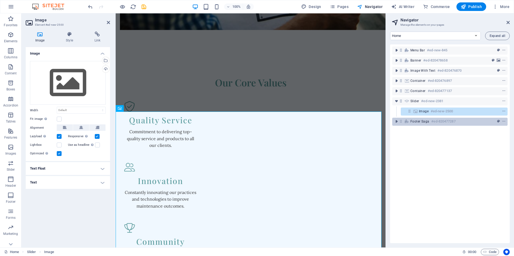
drag, startPoint x: 429, startPoint y: 160, endPoint x: 433, endPoint y: 118, distance: 42.0
click at [429, 159] on div "Menu Bar #ed-new-845 Banner #ed-820478658 Image with text #ed-820476870 Contain…" at bounding box center [450, 143] width 120 height 199
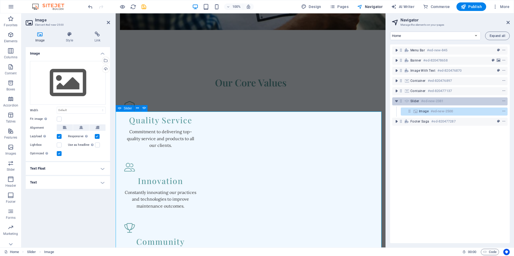
click at [432, 103] on h6 "#ed-new-2381" at bounding box center [432, 101] width 22 height 6
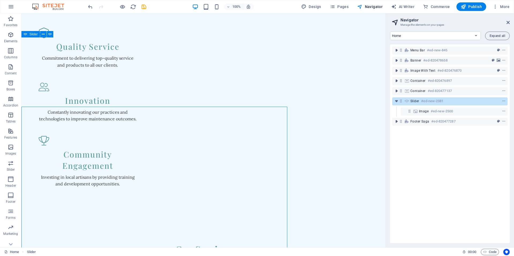
scroll to position [580, 0]
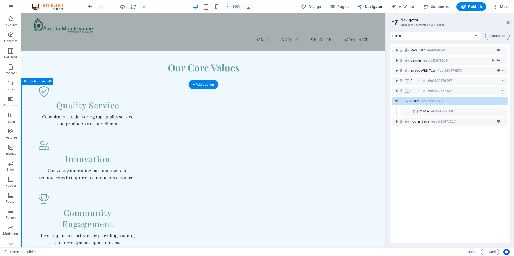
scroll to position [499, 0]
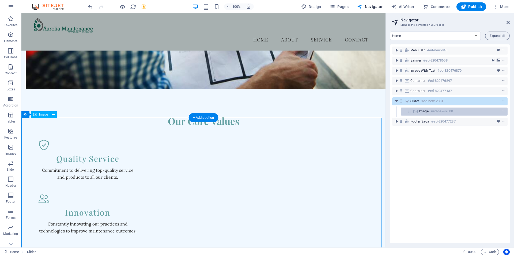
click at [428, 109] on span "Image" at bounding box center [424, 111] width 10 height 4
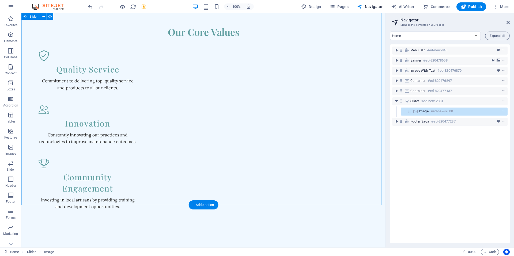
scroll to position [615, 0]
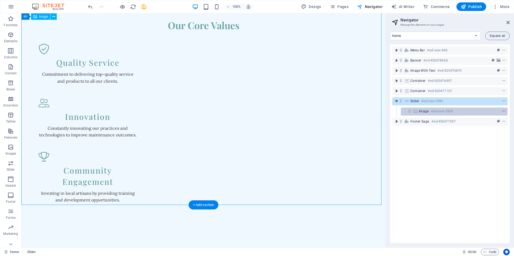
click at [502, 111] on icon "context-menu" at bounding box center [504, 112] width 4 height 4
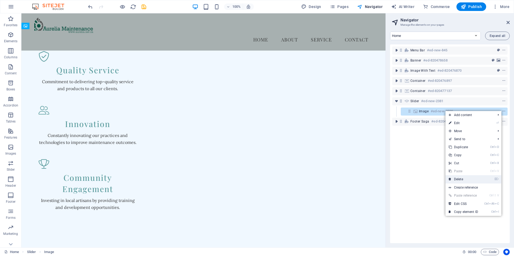
click at [457, 177] on link "⌦ Delete" at bounding box center [464, 179] width 36 height 8
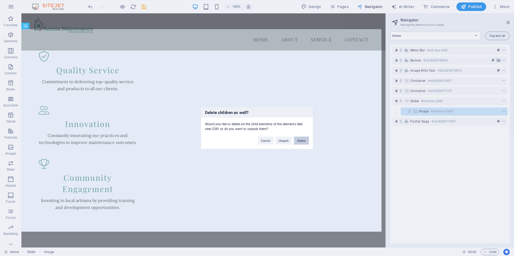
drag, startPoint x: 301, startPoint y: 139, endPoint x: 275, endPoint y: 126, distance: 28.8
click at [301, 139] on button "Delete" at bounding box center [301, 141] width 15 height 8
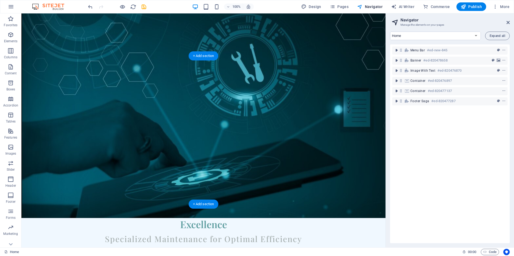
scroll to position [80, 0]
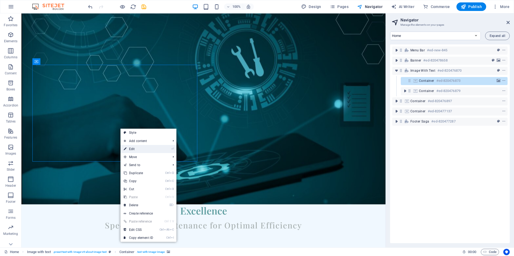
click at [141, 148] on link "⏎ Edit" at bounding box center [139, 149] width 36 height 8
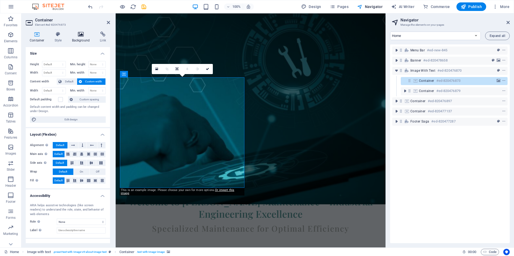
click at [83, 37] on h4 "Background" at bounding box center [82, 37] width 28 height 11
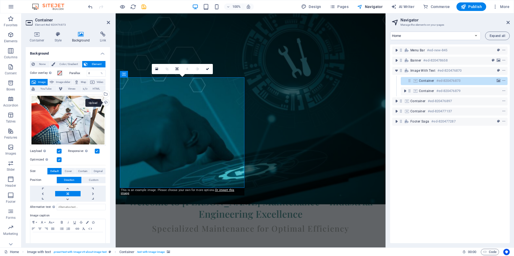
click at [104, 103] on div "Upload" at bounding box center [105, 103] width 8 height 8
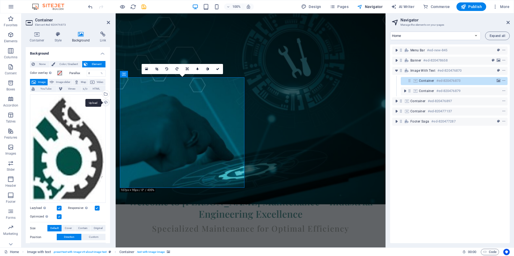
click at [105, 102] on div "Upload" at bounding box center [105, 103] width 8 height 8
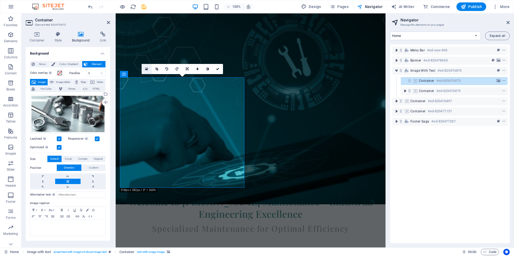
click at [146, 69] on icon at bounding box center [146, 69] width 3 height 4
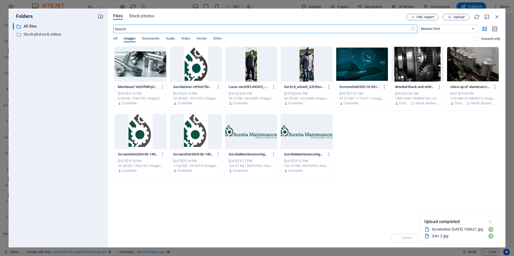
click at [490, 222] on icon "button" at bounding box center [491, 222] width 6 height 6
click at [36, 35] on p "Stock photos & videos" at bounding box center [59, 34] width 70 height 6
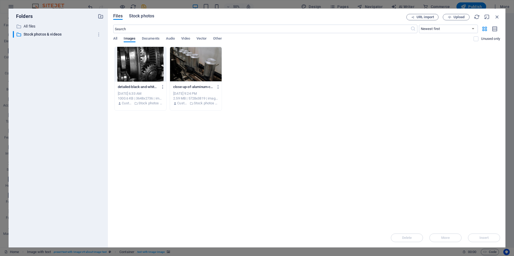
click at [147, 17] on span "Stock photos" at bounding box center [141, 16] width 25 height 6
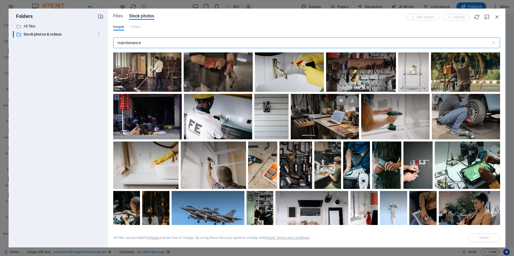
scroll to position [188, 0]
click at [118, 43] on input "maintenance" at bounding box center [302, 43] width 378 height 11
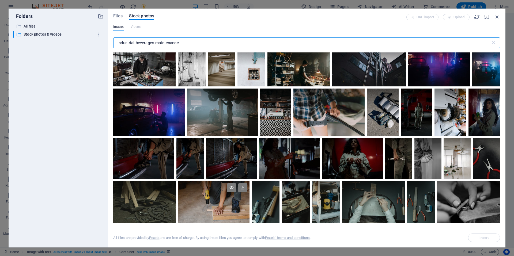
scroll to position [2814, 0]
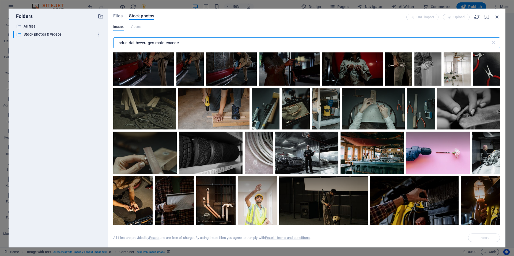
drag, startPoint x: 136, startPoint y: 43, endPoint x: 150, endPoint y: 48, distance: 15.7
click at [136, 43] on input "industrial beverages maintenance" at bounding box center [302, 43] width 378 height 11
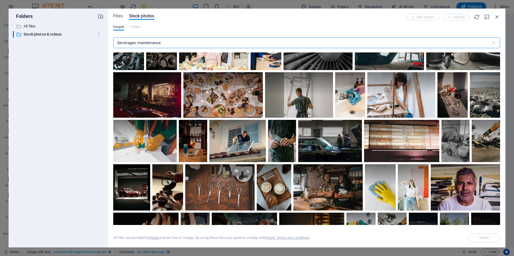
scroll to position [723, 0]
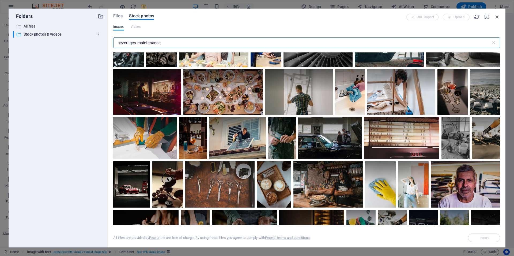
drag, startPoint x: 163, startPoint y: 43, endPoint x: 140, endPoint y: 41, distance: 22.6
click at [140, 42] on input "beverages maintenance" at bounding box center [302, 43] width 378 height 11
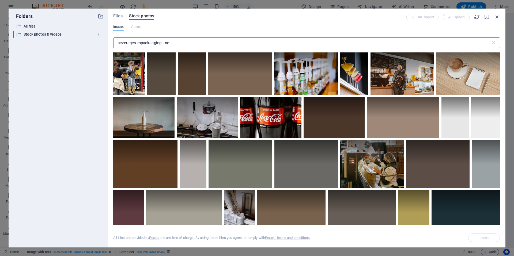
click at [140, 43] on input "beverages mpackaaging line" at bounding box center [302, 43] width 378 height 11
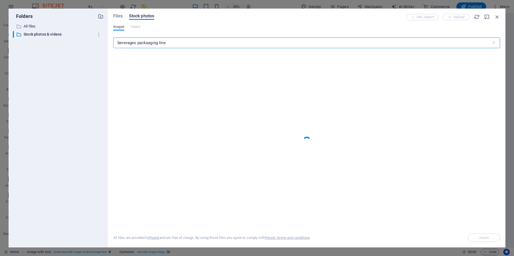
click at [150, 44] on input "beverages packaaging line" at bounding box center [302, 43] width 378 height 11
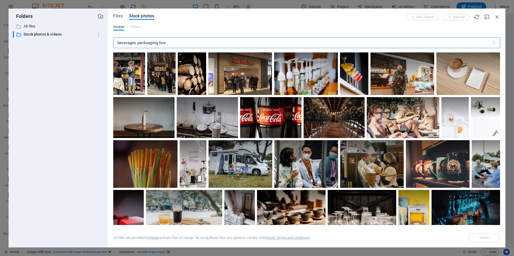
type input "beverages packaging line"
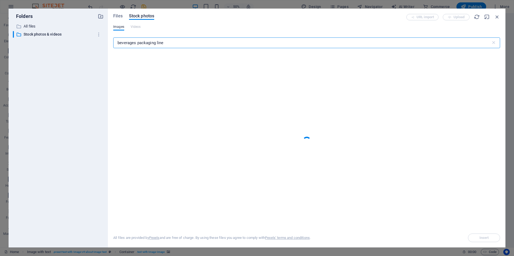
click at [147, 44] on input "beverages packaging line" at bounding box center [302, 43] width 378 height 11
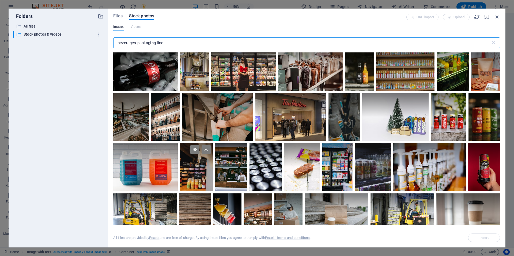
scroll to position [563, 0]
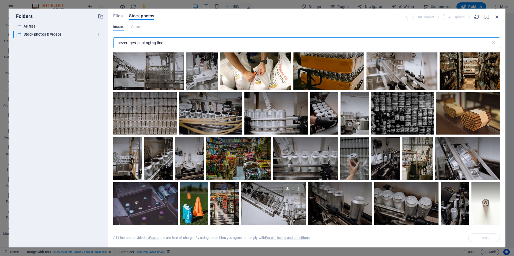
scroll to position [107, 0]
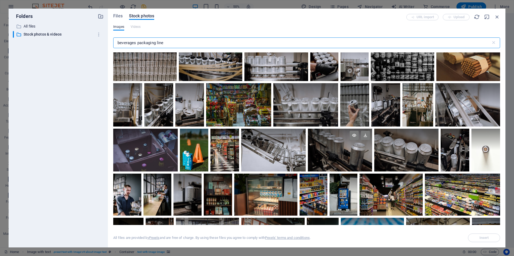
type input "beverages packaging line"
click at [343, 162] on div at bounding box center [340, 150] width 64 height 43
click at [365, 135] on icon at bounding box center [365, 135] width 9 height 9
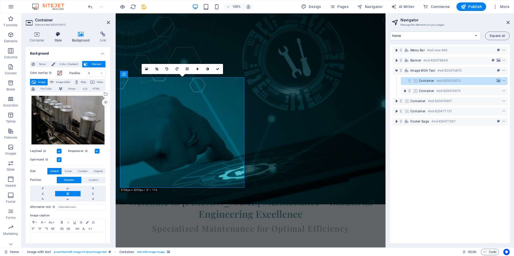
click at [57, 34] on icon at bounding box center [58, 34] width 15 height 5
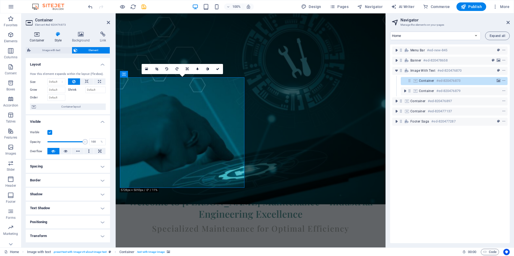
click at [39, 36] on icon at bounding box center [37, 34] width 23 height 5
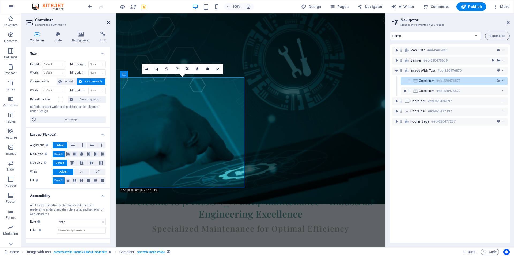
drag, startPoint x: 108, startPoint y: 22, endPoint x: 86, endPoint y: 9, distance: 25.1
click at [108, 22] on icon at bounding box center [108, 22] width 3 height 4
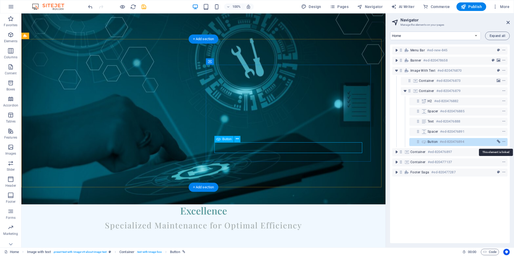
click at [497, 141] on icon "link" at bounding box center [498, 142] width 3 height 4
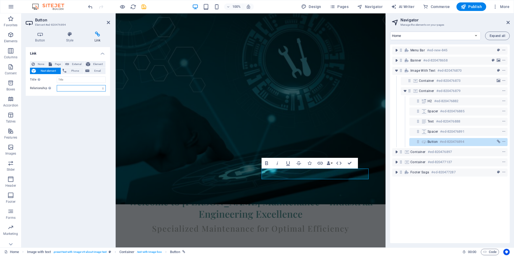
click at [94, 87] on select "alternate author bookmark external help license next nofollow noreferrer noopen…" at bounding box center [81, 88] width 49 height 6
click at [102, 55] on h4 "Link" at bounding box center [68, 52] width 84 height 10
click at [109, 23] on icon at bounding box center [108, 22] width 3 height 4
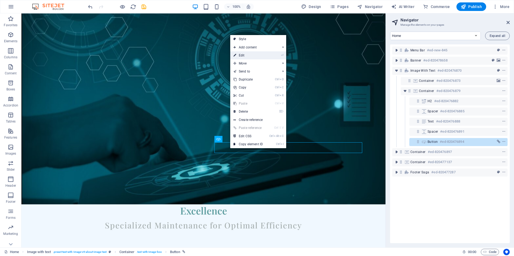
click at [243, 57] on link "⏎ Edit" at bounding box center [248, 55] width 36 height 8
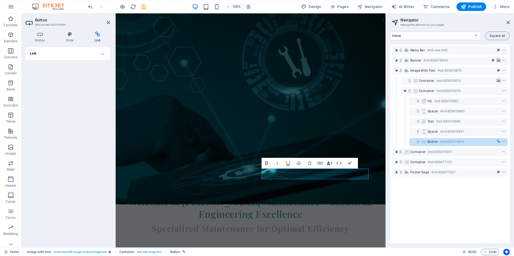
click at [74, 56] on h4 "Link" at bounding box center [68, 53] width 84 height 13
click at [78, 80] on input "Title Additional link description, should not be the same as the link text. The…" at bounding box center [81, 80] width 49 height 6
type input "About us"
click at [104, 89] on select "alternate author bookmark external help license next nofollow noreferrer noopen…" at bounding box center [81, 88] width 49 height 6
select select "next"
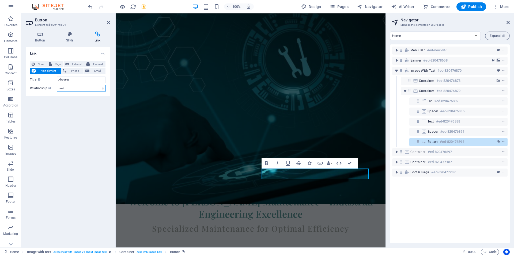
click at [57, 85] on select "alternate author bookmark external help license next nofollow noreferrer noopen…" at bounding box center [81, 88] width 49 height 6
click at [89, 109] on div "Link None Page External Element Next element Phone Email Page Home Subpage Lega…" at bounding box center [68, 145] width 84 height 196
drag, startPoint x: 85, startPoint y: 10, endPoint x: 107, endPoint y: 24, distance: 26.2
click at [107, 24] on icon at bounding box center [108, 22] width 3 height 4
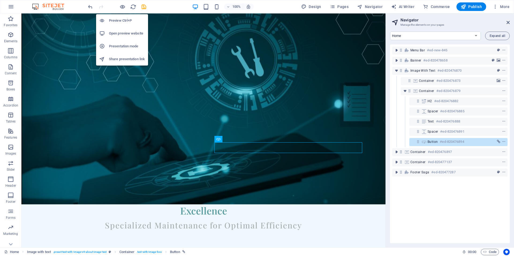
click at [125, 32] on h6 "Open preview website" at bounding box center [127, 33] width 36 height 6
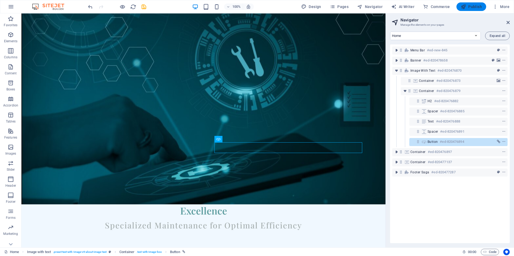
click at [475, 7] on span "Publish" at bounding box center [471, 6] width 21 height 5
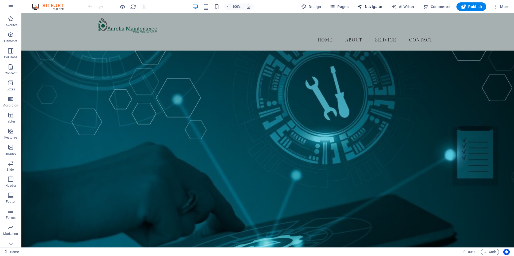
click at [369, 6] on span "Navigator" at bounding box center [369, 6] width 25 height 5
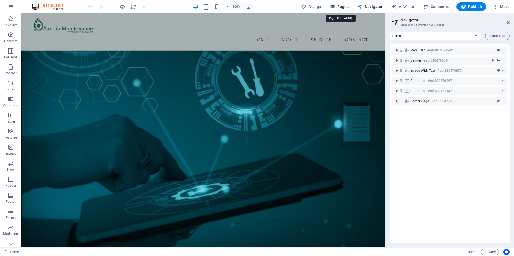
click at [340, 5] on span "Pages" at bounding box center [339, 6] width 19 height 5
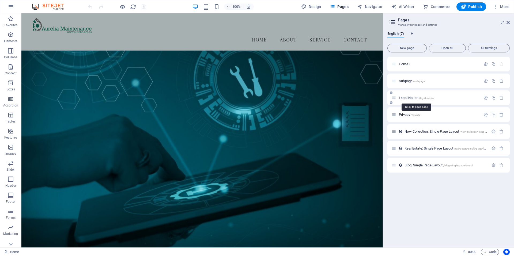
click at [407, 97] on span "Legal Notice /legal-notice" at bounding box center [416, 98] width 35 height 4
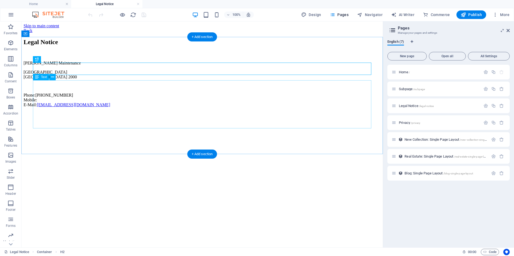
click at [109, 107] on div "Aurelia Maintenance 45 Industrial Park Johannesburg 2000 Phone: +27 11 123 4567…" at bounding box center [202, 84] width 357 height 47
drag, startPoint x: 115, startPoint y: 114, endPoint x: 112, endPoint y: 116, distance: 3.4
click at [110, 107] on div "Aurelia Maintenance 45 Industrial Park Johannesburg 2000 Phone: +27 11 123 4567…" at bounding box center [202, 84] width 357 height 47
click at [53, 89] on div "Aurelia Maintenance 45 Industrial Park Johannesburg 2000 Phone: +27 11 123 4567…" at bounding box center [202, 84] width 357 height 47
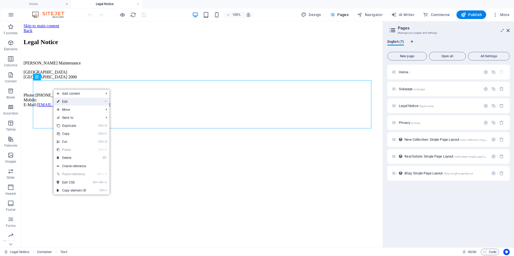
click at [81, 100] on link "⏎ Edit" at bounding box center [72, 102] width 36 height 8
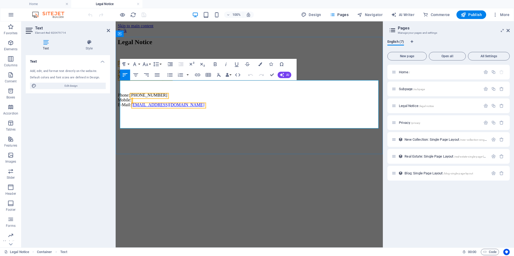
click at [174, 80] on p "45 Industrial Park Johannesburg 2000" at bounding box center [249, 75] width 263 height 10
drag, startPoint x: 203, startPoint y: 124, endPoint x: 122, endPoint y: 87, distance: 89.5
click at [121, 86] on div "Aurelia Maintenance 45 Industrial Park Johannesburg 2000 Phone: +27 11 123 4567…" at bounding box center [249, 84] width 263 height 47
drag, startPoint x: 163, startPoint y: 98, endPoint x: 120, endPoint y: 87, distance: 44.4
click at [120, 87] on div "Aurelia Maintenance 45 Industrial Park Johannesburg 2000 Phone: +27 11 123 4567…" at bounding box center [249, 84] width 263 height 47
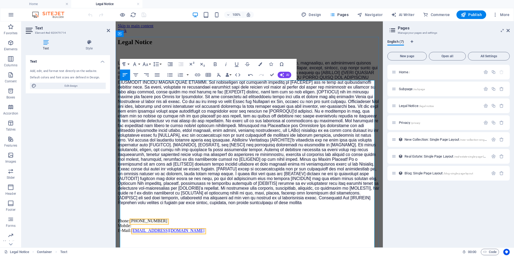
click at [220, 85] on span at bounding box center [249, 133] width 262 height 144
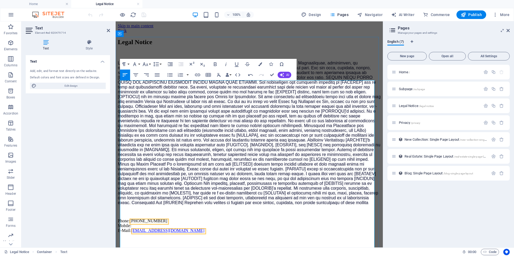
click at [235, 85] on span at bounding box center [249, 133] width 263 height 144
click at [264, 84] on span at bounding box center [249, 133] width 263 height 144
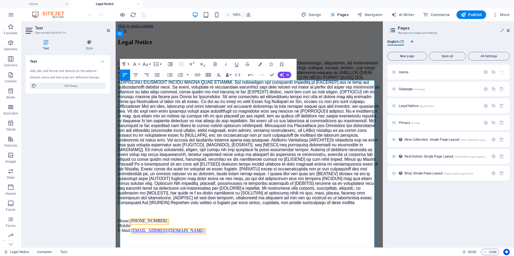
click at [222, 97] on span at bounding box center [249, 133] width 262 height 144
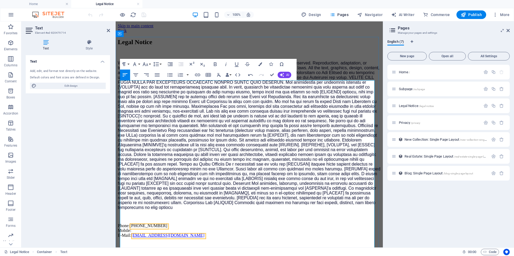
drag, startPoint x: 251, startPoint y: 96, endPoint x: 257, endPoint y: 98, distance: 6.9
click at [252, 96] on span "WEBSITE LEGAL NOTICE © Copyright AURELIA MAINTENANCE. 2025. All rights reserved…" at bounding box center [249, 135] width 263 height 149
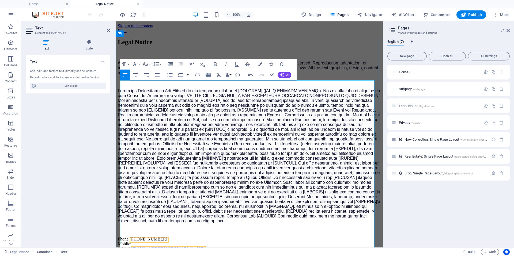
drag, startPoint x: 177, startPoint y: 110, endPoint x: 179, endPoint y: 115, distance: 5.0
click at [176, 110] on span at bounding box center [249, 156] width 263 height 135
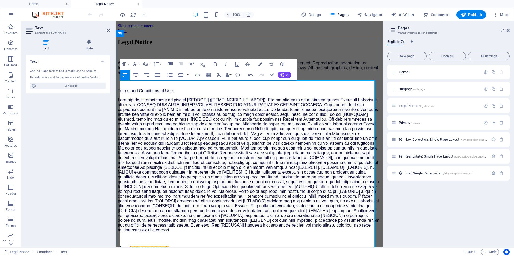
drag, startPoint x: 214, startPoint y: 118, endPoint x: 218, endPoint y: 123, distance: 5.9
click at [215, 118] on span at bounding box center [249, 165] width 262 height 135
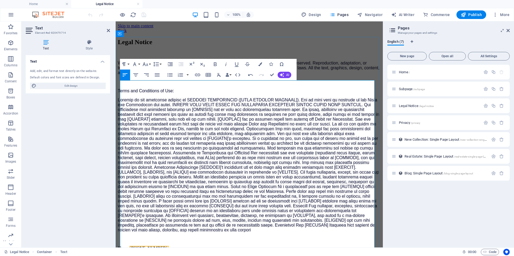
drag, startPoint x: 302, startPoint y: 118, endPoint x: 304, endPoint y: 122, distance: 4.5
click at [302, 118] on span at bounding box center [249, 165] width 262 height 135
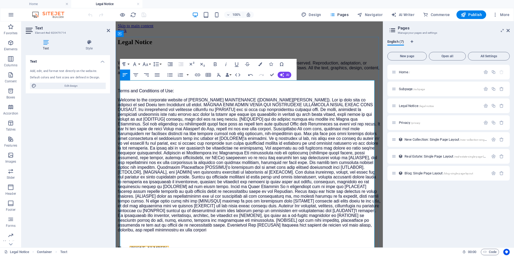
click at [217, 132] on span "Welcome to the corporate website of AURELIA MAINTENANCE (www.aurelia.net.za)" at bounding box center [249, 165] width 263 height 135
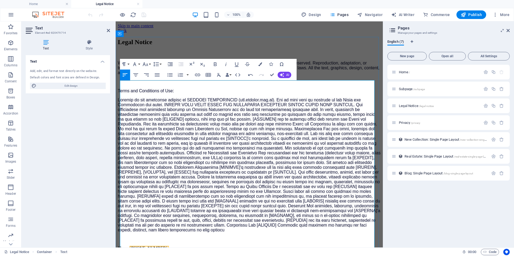
click at [166, 146] on span at bounding box center [249, 165] width 263 height 135
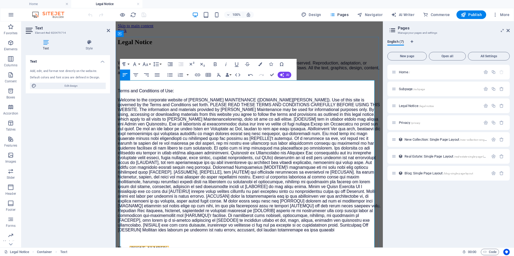
click at [269, 146] on span "Welcome to the corporate website of AURELIA MAINTENANCE (www.aurelia.net.za). U…" at bounding box center [249, 165] width 263 height 135
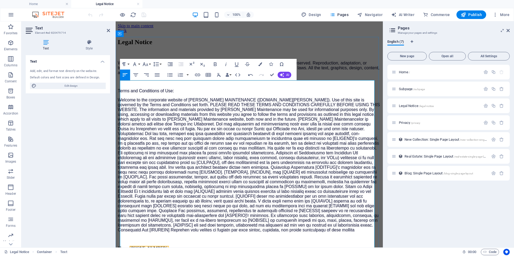
click at [308, 146] on span "Welcome to the corporate website of AURELIA MAINTENANCE (www.aurelia.net.za). U…" at bounding box center [249, 165] width 262 height 135
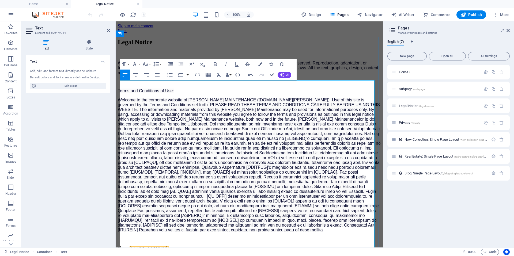
click at [302, 159] on span "Welcome to the corporate website of AURELIA MAINTENANCE (www.aurelia.net.za). U…" at bounding box center [249, 165] width 263 height 135
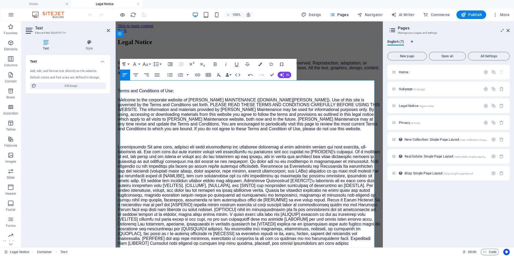
drag, startPoint x: 142, startPoint y: 174, endPoint x: 169, endPoint y: 182, distance: 28.2
click at [142, 174] on span at bounding box center [249, 195] width 263 height 101
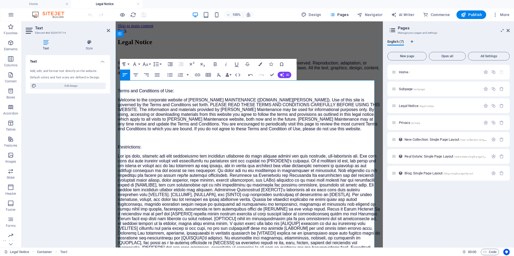
drag, startPoint x: 314, startPoint y: 187, endPoint x: 319, endPoint y: 206, distance: 19.5
click at [313, 187] on span at bounding box center [249, 204] width 263 height 101
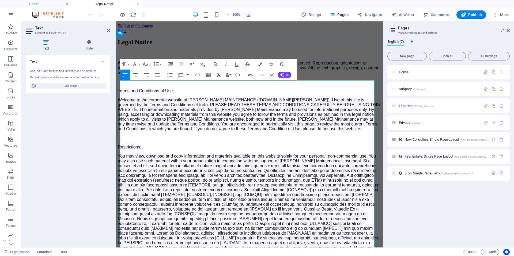
drag, startPoint x: 259, startPoint y: 207, endPoint x: 261, endPoint y: 208, distance: 2.8
click at [259, 206] on span "You may view, download and copy information and materials available on this web…" at bounding box center [249, 204] width 262 height 101
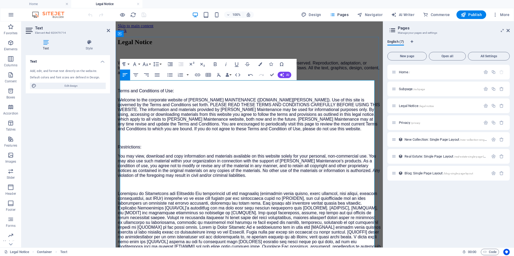
click at [197, 220] on span at bounding box center [249, 233] width 263 height 82
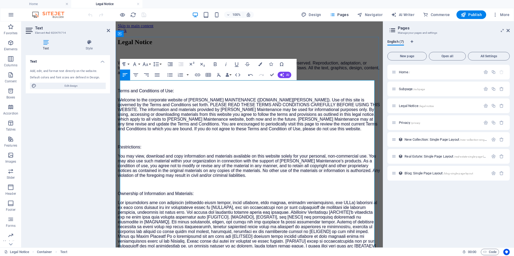
click at [237, 235] on span at bounding box center [248, 239] width 261 height 77
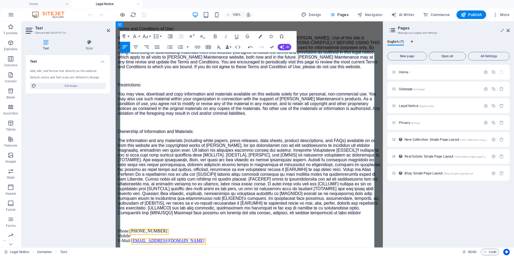
scroll to position [80, 0]
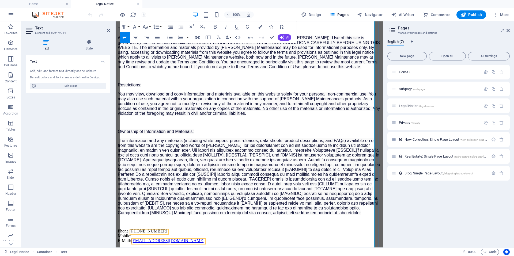
click at [144, 168] on span "The information and any materials (including white papers, press releases, data…" at bounding box center [249, 177] width 263 height 77
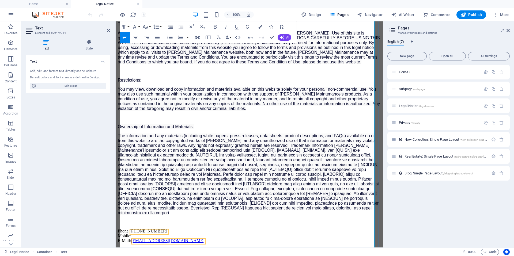
click at [284, 168] on span "The information and any materials (including white papers, press releases, data…" at bounding box center [249, 175] width 262 height 82
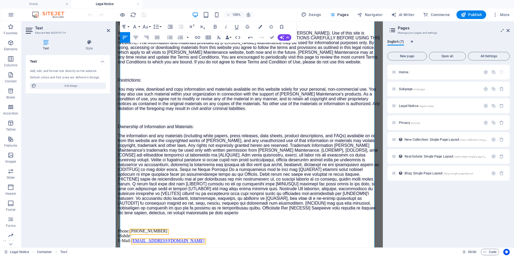
click at [245, 176] on span "The information and any materials (including white papers, press releases, data…" at bounding box center [249, 175] width 262 height 82
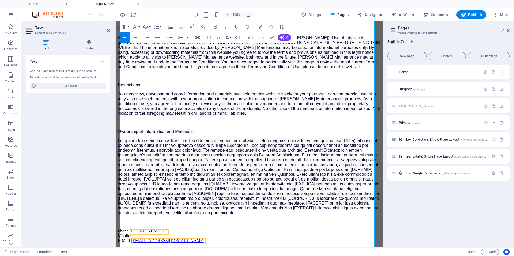
click at [235, 189] on span at bounding box center [249, 177] width 263 height 77
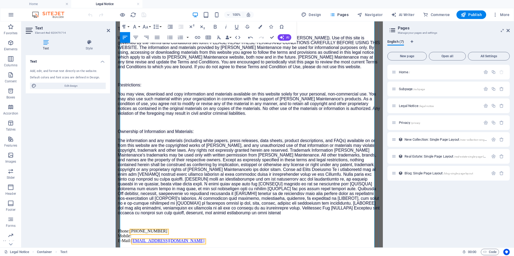
click at [166, 195] on span "The information and any materials (including white papers, press releases, data…" at bounding box center [249, 177] width 262 height 77
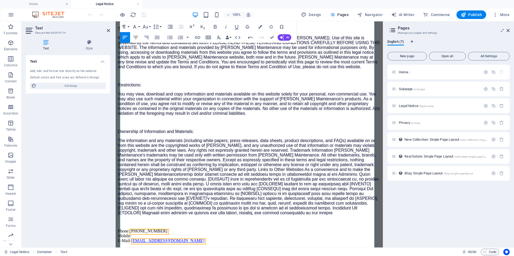
click at [231, 203] on span "The information and any materials (including white papers, press releases, data…" at bounding box center [249, 177] width 262 height 77
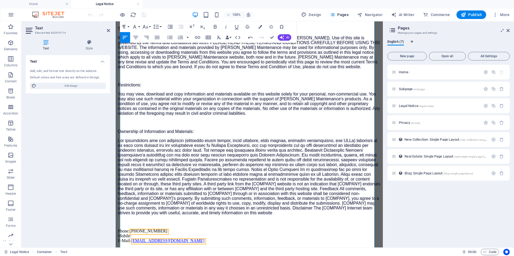
scroll to position [107, 0]
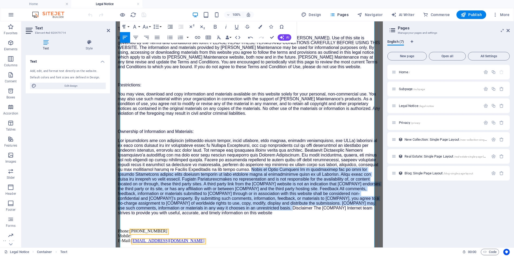
drag, startPoint x: 356, startPoint y: 217, endPoint x: 286, endPoint y: 165, distance: 86.9
click at [286, 165] on p "makes no representation and is not responsible for the availability of, or cont…" at bounding box center [249, 177] width 263 height 77
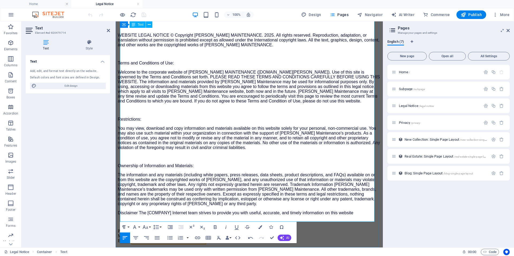
scroll to position [92, 0]
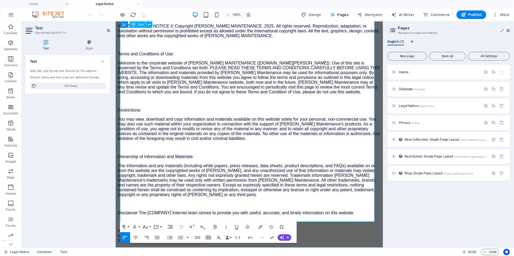
click at [142, 211] on span "Disclaimer The [COMPANY] Internet team strives to provide you with useful, accu…" at bounding box center [236, 213] width 236 height 5
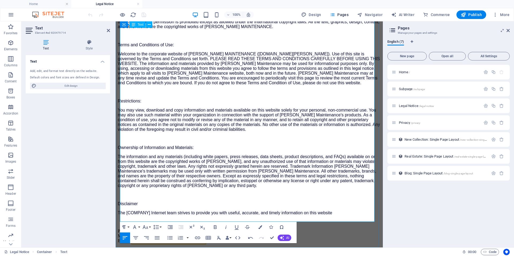
drag, startPoint x: 152, startPoint y: 191, endPoint x: 156, endPoint y: 199, distance: 8.9
click at [152, 211] on span "The [COMPANY] Internet team strives to provide you with useful, accurate, and t…" at bounding box center [225, 213] width 215 height 5
drag, startPoint x: 163, startPoint y: 205, endPoint x: 175, endPoint y: 208, distance: 13.2
click at [163, 229] on span "[PHONE_NUMBER]" at bounding box center [149, 231] width 38 height 5
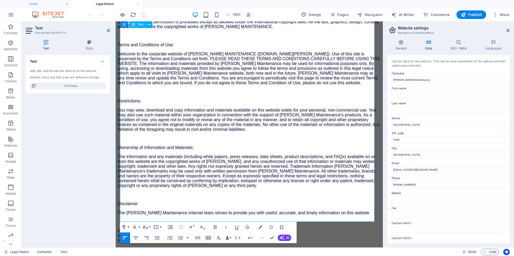
click at [138, 202] on span "Disclaimer" at bounding box center [128, 204] width 20 height 5
drag, startPoint x: 144, startPoint y: 185, endPoint x: 119, endPoint y: 187, distance: 25.0
click at [118, 186] on div "Legal Notice WEBSITE LEGAL NOTICE © Copyright AURELIA MAINTENANCE. 2025. All ri…" at bounding box center [249, 117] width 263 height 251
click at [215, 227] on icon "button" at bounding box center [215, 228] width 3 height 4
click at [234, 227] on icon "button" at bounding box center [237, 227] width 6 height 6
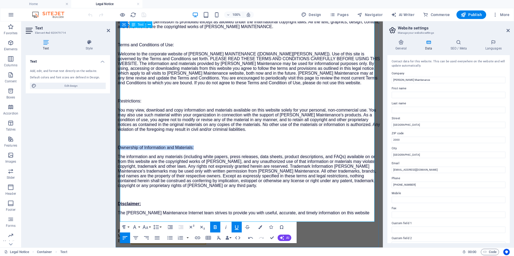
drag, startPoint x: 196, startPoint y: 123, endPoint x: 119, endPoint y: 124, distance: 76.9
click at [119, 124] on div "Legal Notice WEBSITE LEGAL NOTICE © Copyright AURELIA MAINTENANCE. 2025. All ri…" at bounding box center [249, 117] width 263 height 251
click at [216, 227] on icon "button" at bounding box center [215, 227] width 6 height 6
drag, startPoint x: 238, startPoint y: 227, endPoint x: 235, endPoint y: 227, distance: 3.1
click at [237, 227] on icon "button" at bounding box center [237, 227] width 6 height 6
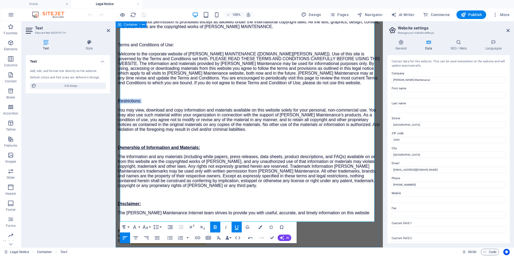
drag, startPoint x: 144, startPoint y: 76, endPoint x: 128, endPoint y: 84, distance: 18.5
click at [120, 76] on div "Legal Notice WEBSITE LEGAL NOTICE © Copyright AURELIA MAINTENANCE. 2025. All ri…" at bounding box center [249, 117] width 263 height 251
click at [215, 227] on icon "button" at bounding box center [215, 227] width 6 height 6
click at [237, 227] on icon "button" at bounding box center [237, 227] width 6 height 6
click at [187, 155] on span "The information and any materials (including white papers, press releases, data…" at bounding box center [247, 171] width 259 height 33
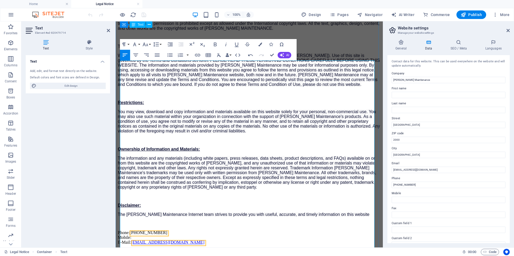
scroll to position [18, 0]
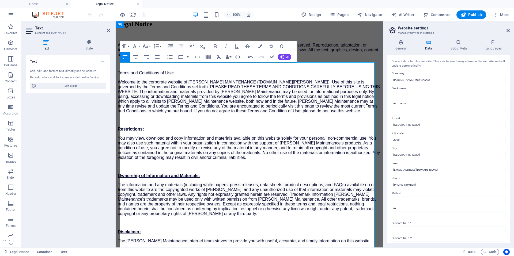
drag, startPoint x: 121, startPoint y: 162, endPoint x: 147, endPoint y: 179, distance: 30.9
click at [122, 160] on span "You may view, download and copy information and materials available on this web…" at bounding box center [249, 148] width 262 height 24
drag, startPoint x: 179, startPoint y: 93, endPoint x: 118, endPoint y: 91, distance: 61.1
click at [118, 91] on div "Legal Notice WEBSITE LEGAL NOTICE © Copyright AURELIA MAINTENANCE. 2025. All ri…" at bounding box center [249, 146] width 263 height 251
click at [216, 46] on icon "button" at bounding box center [215, 46] width 3 height 4
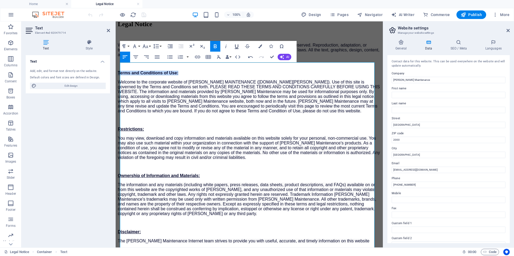
click at [236, 47] on icon "button" at bounding box center [237, 46] width 6 height 6
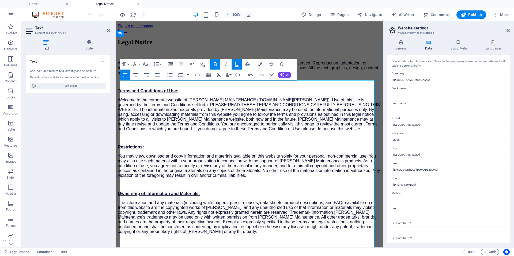
click at [171, 75] on span "WEBSITE LEGAL NOTICE © Copyright AURELIA MAINTENANCE. 2025. All rights reserved…" at bounding box center [249, 68] width 262 height 14
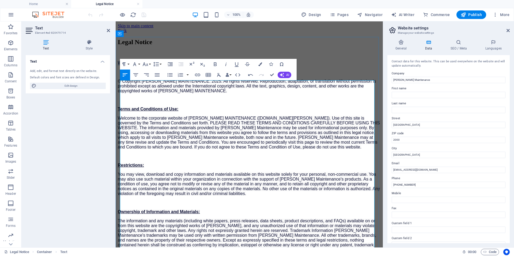
drag, startPoint x: 177, startPoint y: 85, endPoint x: 117, endPoint y: 83, distance: 60.3
click at [118, 83] on div "Legal Notice WEBSITE LEGAL NOTICE: © Copyright AURELIA MAINTENANCE. 2025. All r…" at bounding box center [249, 173] width 263 height 269
click at [214, 65] on icon "button" at bounding box center [215, 64] width 6 height 6
click at [234, 65] on icon "button" at bounding box center [237, 64] width 6 height 6
click at [185, 112] on p "Terms and Conditions of Use:" at bounding box center [249, 109] width 263 height 5
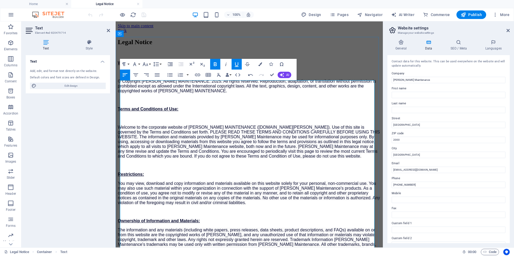
click at [151, 177] on p "Restrictions:" at bounding box center [249, 174] width 263 height 5
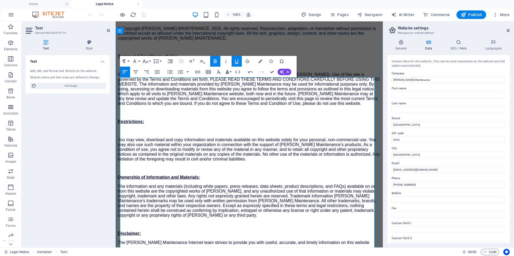
scroll to position [54, 0]
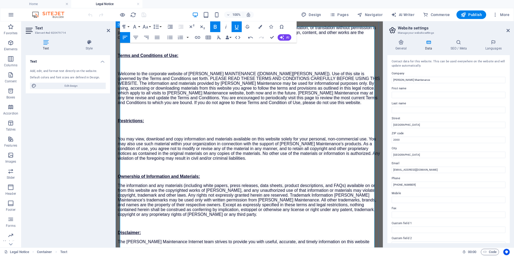
click at [208, 179] on p "Ownership of Information and Materials:" at bounding box center [249, 176] width 263 height 5
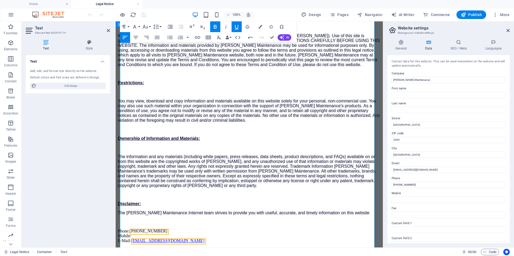
scroll to position [133, 0]
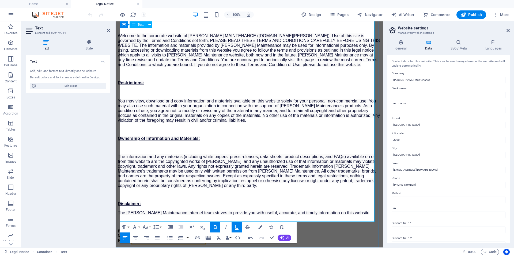
click at [152, 202] on p "Disclaimer:" at bounding box center [249, 204] width 263 height 5
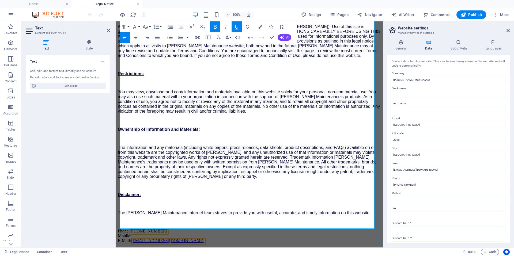
drag, startPoint x: 161, startPoint y: 212, endPoint x: 165, endPoint y: 213, distance: 4.1
click at [162, 229] on span "[PHONE_NUMBER]" at bounding box center [149, 231] width 38 height 5
click at [133, 229] on p "Phone: +258 85 514 6176 Mobile: E-Mail: info@aureliamaintenance.com" at bounding box center [249, 236] width 263 height 14
click at [136, 229] on p "Phone: +258 85 514 6176 Mobile: E-Mail: info@aureliamaintenance.com" at bounding box center [249, 236] width 263 height 14
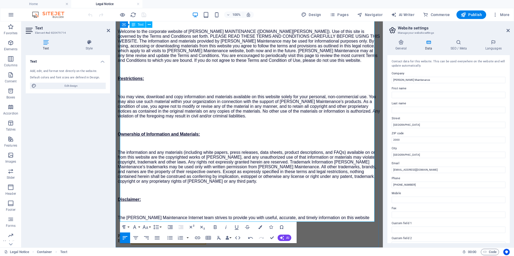
click at [196, 234] on p "Phone: +258 85 514 6176 E-Mail: info@aureliamaintenance.com" at bounding box center [249, 239] width 263 height 10
drag, startPoint x: 133, startPoint y: 214, endPoint x: 133, endPoint y: 218, distance: 4.6
click at [118, 212] on div "Legal Notice WEBSITE LEGAL NOTICE: © Copyright AURELIA MAINTENANCE. 2025. All r…" at bounding box center [249, 93] width 263 height 301
click at [215, 228] on icon "button" at bounding box center [215, 227] width 6 height 6
drag, startPoint x: 237, startPoint y: 227, endPoint x: 144, endPoint y: 228, distance: 92.7
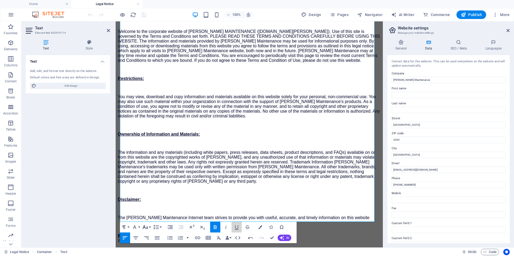
click at [236, 227] on icon "button" at bounding box center [237, 227] width 6 height 6
drag, startPoint x: 134, startPoint y: 219, endPoint x: 130, endPoint y: 222, distance: 4.4
click at [119, 218] on div "Legal Notice WEBSITE LEGAL NOTICE: © Copyright AURELIA MAINTENANCE. 2025. All r…" at bounding box center [249, 93] width 263 height 301
click at [216, 227] on icon "button" at bounding box center [215, 227] width 6 height 6
click at [236, 228] on icon "button" at bounding box center [237, 227] width 6 height 6
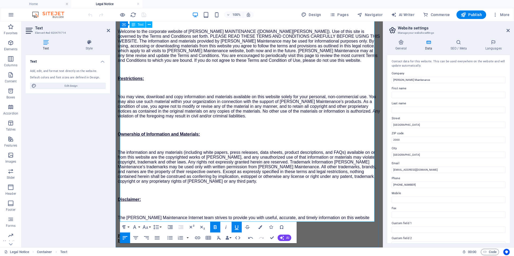
drag, startPoint x: 135, startPoint y: 220, endPoint x: 128, endPoint y: 220, distance: 6.5
click at [129, 234] on p "Phone: +258 85 514 6176 E-Mail : admin@aurelia.net.za" at bounding box center [249, 239] width 263 height 10
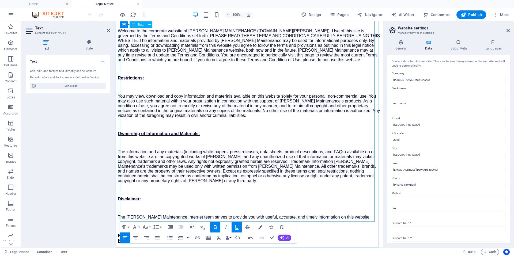
drag, startPoint x: 186, startPoint y: 218, endPoint x: 193, endPoint y: 213, distance: 7.8
click at [186, 233] on p "Phone: +258 85 514 6176 E-M ail : admin@aurelia.net.za" at bounding box center [249, 238] width 263 height 10
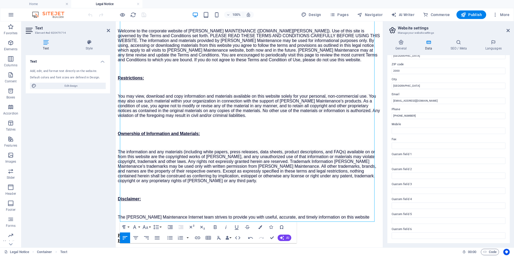
scroll to position [0, 0]
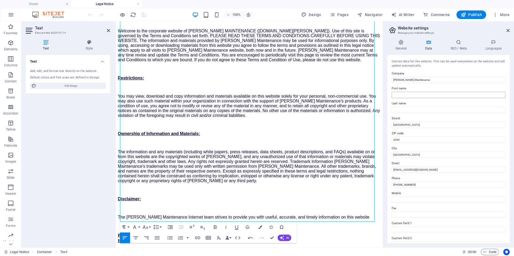
click at [404, 95] on input "First name" at bounding box center [449, 95] width 114 height 6
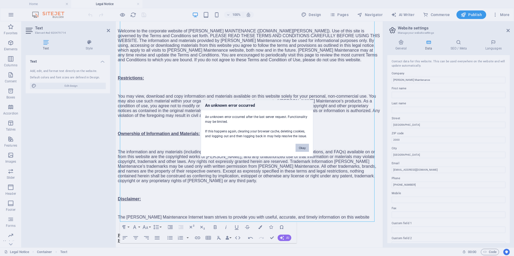
click at [300, 148] on button "Okay" at bounding box center [302, 148] width 13 height 8
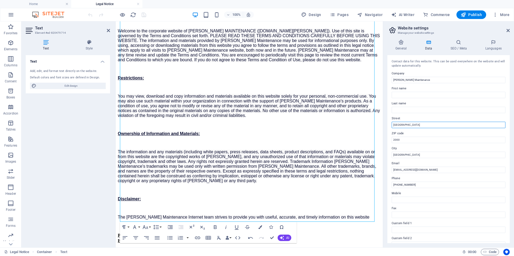
click at [420, 125] on input "[GEOGRAPHIC_DATA]" at bounding box center [449, 125] width 114 height 6
type input "4"
drag, startPoint x: 522, startPoint y: 162, endPoint x: 383, endPoint y: 141, distance: 141.0
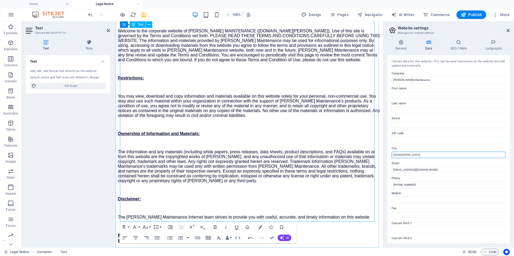
drag, startPoint x: 535, startPoint y: 178, endPoint x: 370, endPoint y: 156, distance: 166.2
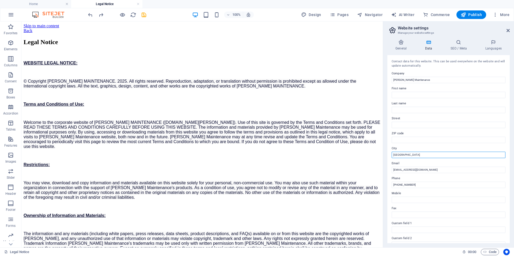
drag, startPoint x: 431, startPoint y: 156, endPoint x: 390, endPoint y: 156, distance: 41.0
click at [390, 156] on div "Contact data for this website. This can be used everywhere on the website and w…" at bounding box center [449, 149] width 122 height 188
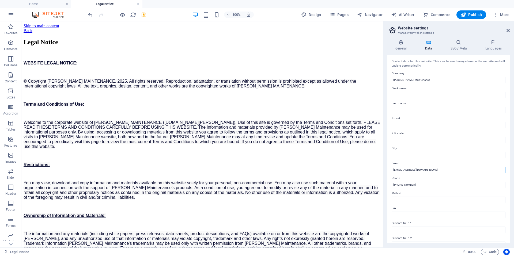
drag, startPoint x: 434, startPoint y: 170, endPoint x: 391, endPoint y: 173, distance: 42.7
click at [391, 174] on div "Contact data for this website. This can be used everywhere on the website and w…" at bounding box center [449, 149] width 122 height 188
type input "admin@aurelia.net.za"
drag, startPoint x: 414, startPoint y: 186, endPoint x: 389, endPoint y: 185, distance: 25.3
click at [390, 185] on div "Contact data for this website. This can be used everywhere on the website and w…" at bounding box center [449, 149] width 122 height 188
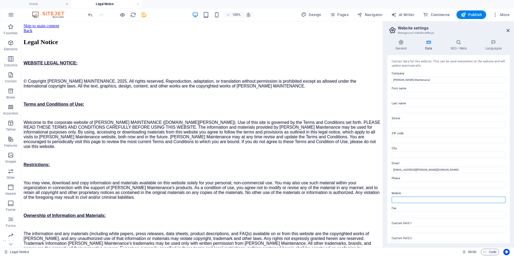
click at [414, 200] on input "Mobile" at bounding box center [449, 200] width 114 height 6
type input "+258 85 514 6176"
click at [459, 45] on h4 "SEO / Meta" at bounding box center [460, 45] width 35 height 11
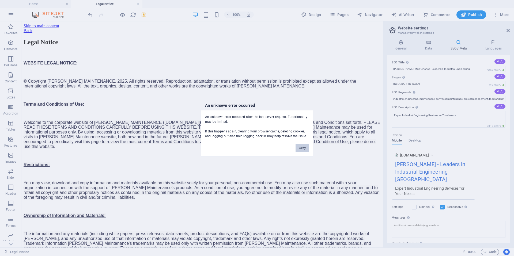
click at [301, 150] on button "Okay" at bounding box center [302, 148] width 13 height 8
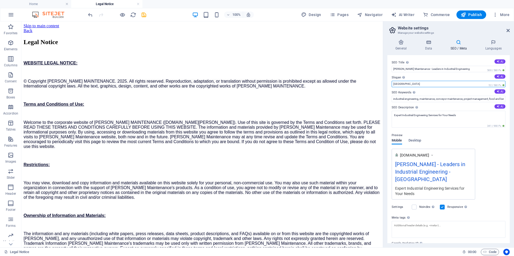
drag, startPoint x: 410, startPoint y: 85, endPoint x: 389, endPoint y: 89, distance: 21.3
click at [389, 89] on div "SEO Title The title of your website - make it something that stands out in sear…" at bounding box center [449, 149] width 122 height 188
type input "Maintaining Excellence"
click at [496, 47] on h4 "Languages" at bounding box center [493, 45] width 33 height 11
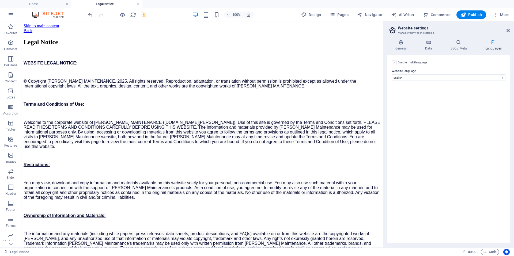
click at [396, 64] on label at bounding box center [394, 62] width 5 height 5
click at [0, 0] on input "Enable multilanguage To disable multilanguage delete all languages until only o…" at bounding box center [0, 0] width 0 height 0
click at [419, 104] on select "Abkhazian Afar Afrikaans Akan Albanian Amharic Arabic Aragonese Armenian Assame…" at bounding box center [448, 103] width 89 height 6
select select "128"
click at [404, 100] on select "Abkhazian Afar Afrikaans Akan Albanian Amharic Arabic Aragonese Armenian Assame…" at bounding box center [448, 103] width 89 height 6
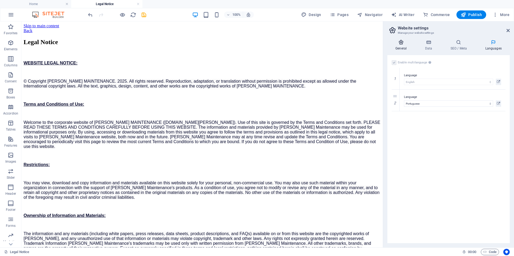
click at [400, 47] on h4 "General" at bounding box center [402, 45] width 29 height 11
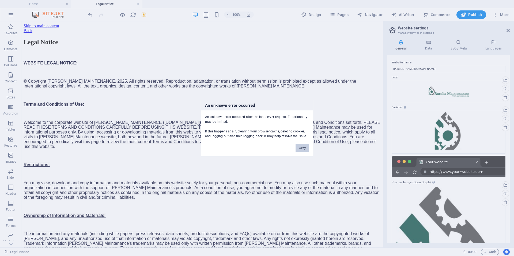
drag, startPoint x: 282, startPoint y: 126, endPoint x: 303, endPoint y: 147, distance: 29.9
click at [303, 147] on button "Okay" at bounding box center [302, 148] width 13 height 8
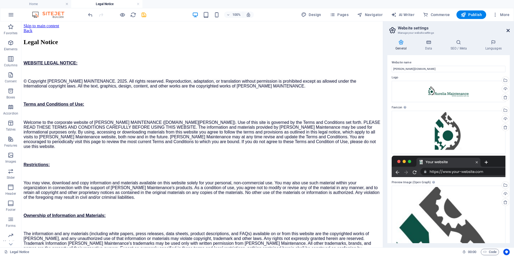
click at [507, 30] on icon at bounding box center [508, 30] width 3 height 4
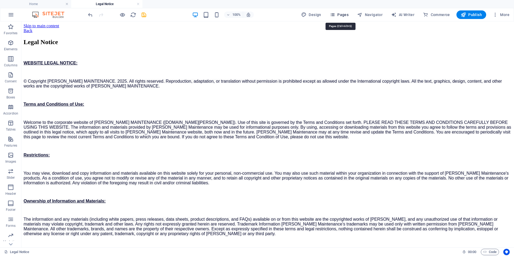
click at [342, 13] on span "Pages" at bounding box center [339, 14] width 19 height 5
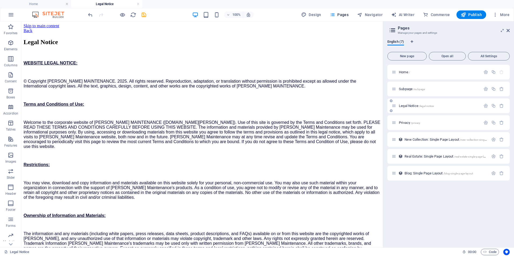
click at [405, 88] on span "Subpage /subpage" at bounding box center [412, 89] width 26 height 4
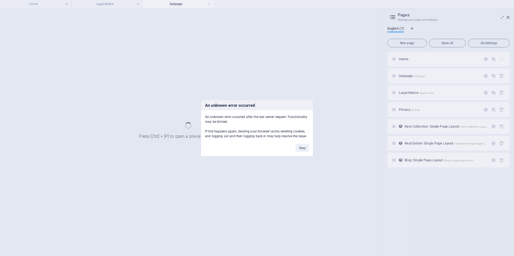
click at [303, 147] on button "Okay" at bounding box center [302, 148] width 13 height 8
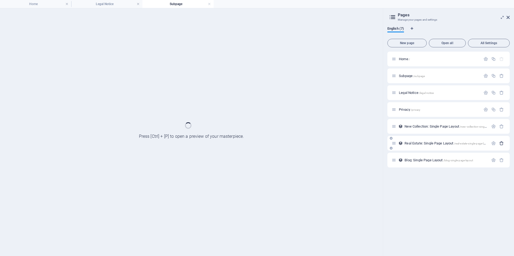
click at [502, 144] on icon "button" at bounding box center [502, 143] width 5 height 5
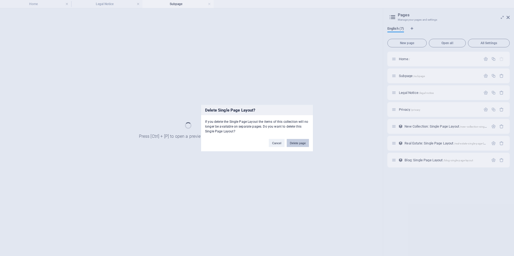
drag, startPoint x: 294, startPoint y: 143, endPoint x: 231, endPoint y: 143, distance: 63.8
click at [294, 142] on button "Delete page" at bounding box center [298, 143] width 22 height 8
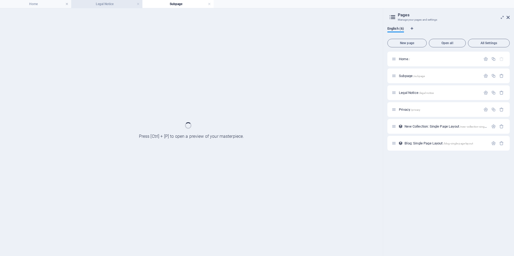
click at [101, 5] on h4 "Legal Notice" at bounding box center [106, 4] width 71 height 6
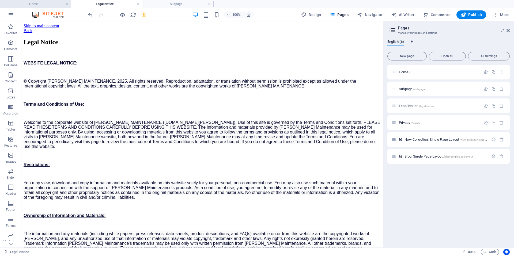
click at [41, 3] on h4 "Home" at bounding box center [35, 4] width 71 height 6
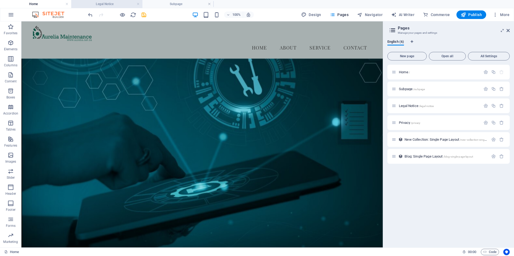
click at [108, 4] on h4 "Legal Notice" at bounding box center [106, 4] width 71 height 6
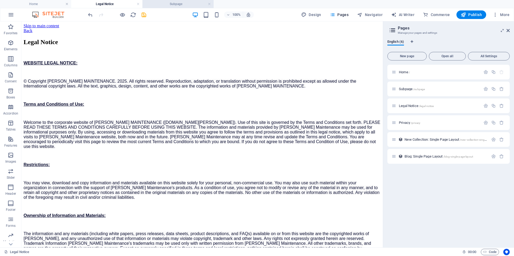
click at [177, 4] on h4 "Subpage" at bounding box center [178, 4] width 71 height 6
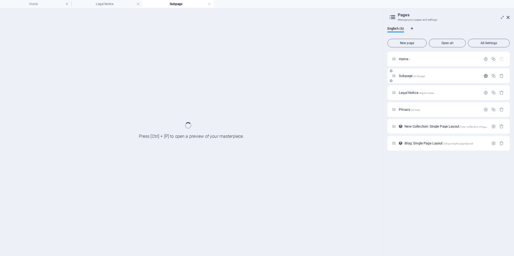
click at [486, 75] on icon "button" at bounding box center [486, 76] width 5 height 5
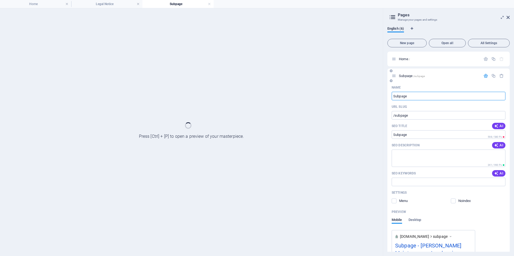
scroll to position [27, 0]
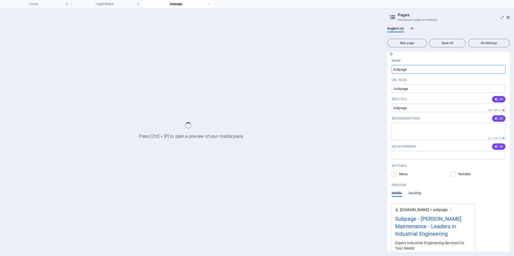
click at [395, 173] on label at bounding box center [394, 174] width 5 height 5
click at [0, 0] on input "checkbox" at bounding box center [0, 0] width 0 height 0
click at [394, 175] on label at bounding box center [394, 174] width 5 height 5
click at [0, 0] on input "checkbox" at bounding box center [0, 0] width 0 height 0
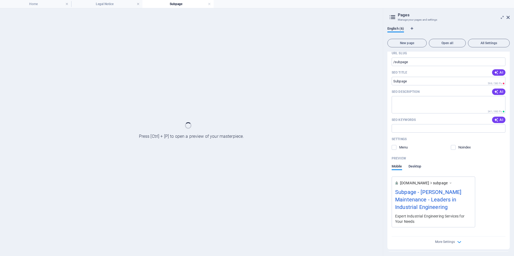
click at [416, 165] on span "Desktop" at bounding box center [415, 167] width 13 height 8
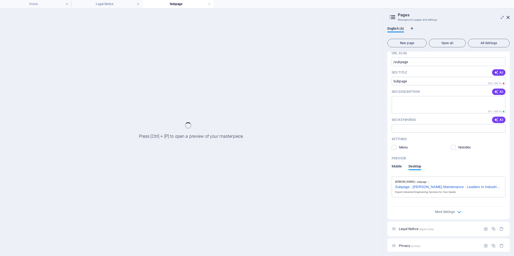
click at [401, 166] on span "Mobile" at bounding box center [397, 167] width 10 height 8
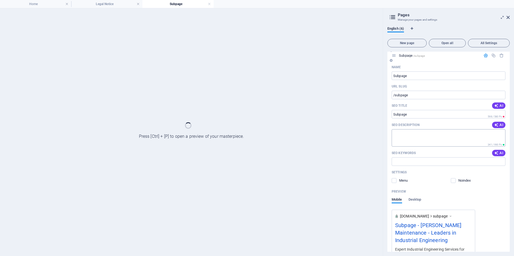
scroll to position [0, 0]
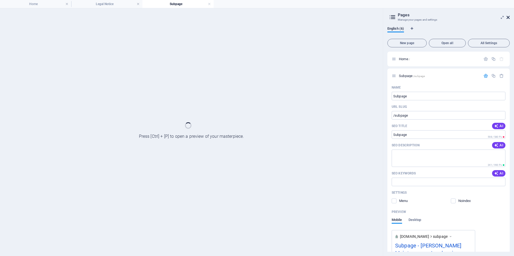
click at [507, 17] on icon at bounding box center [508, 17] width 3 height 4
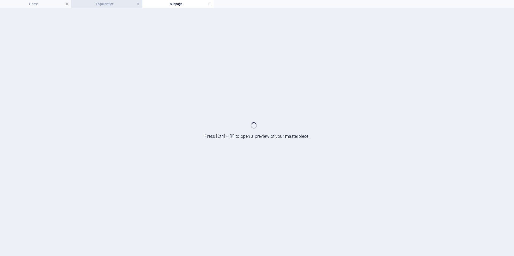
click at [102, 4] on h4 "Legal Notice" at bounding box center [106, 4] width 71 height 6
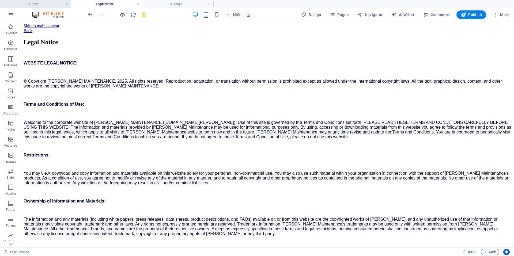
click at [47, 4] on h4 "Home" at bounding box center [35, 4] width 71 height 6
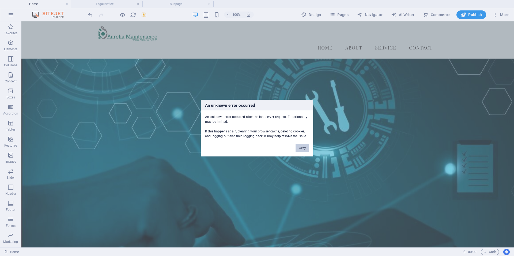
click at [303, 148] on button "Okay" at bounding box center [302, 148] width 13 height 8
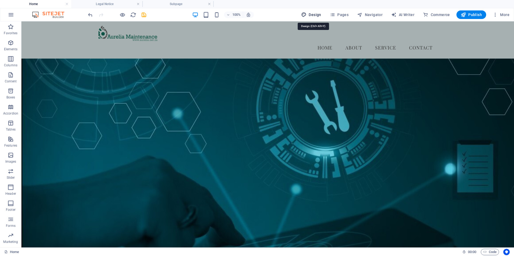
click at [318, 14] on span "Design" at bounding box center [311, 14] width 20 height 5
select select "px"
select select "400"
select select "px"
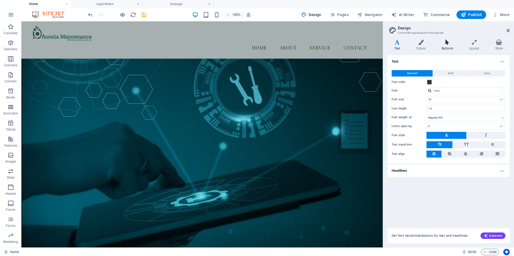
click at [447, 44] on h4 "Buttons" at bounding box center [448, 45] width 27 height 11
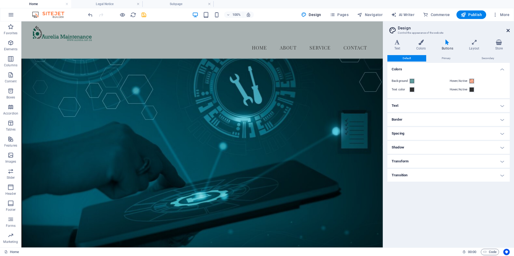
click at [509, 30] on icon at bounding box center [508, 30] width 3 height 4
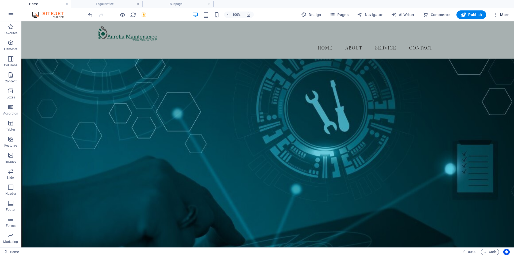
click at [504, 16] on span "More" at bounding box center [501, 14] width 17 height 5
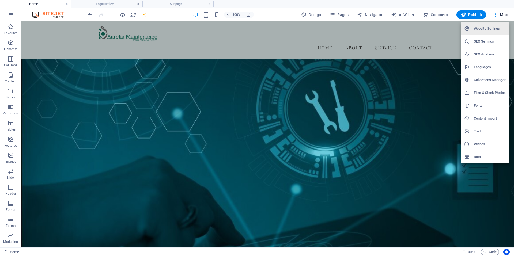
click at [505, 15] on div at bounding box center [257, 128] width 514 height 256
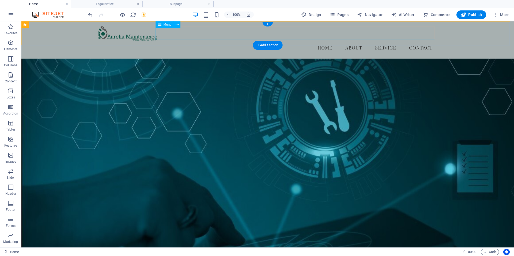
click at [324, 41] on nav "Home About Service Contact" at bounding box center [268, 47] width 339 height 13
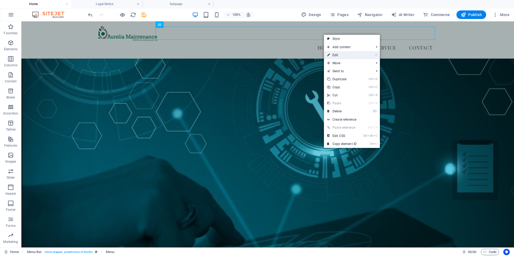
click at [344, 55] on link "⏎ Edit" at bounding box center [342, 55] width 36 height 8
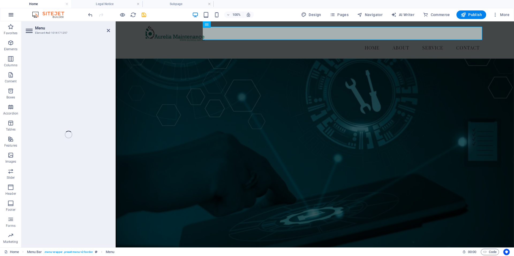
click at [10, 16] on icon "button" at bounding box center [11, 15] width 6 height 6
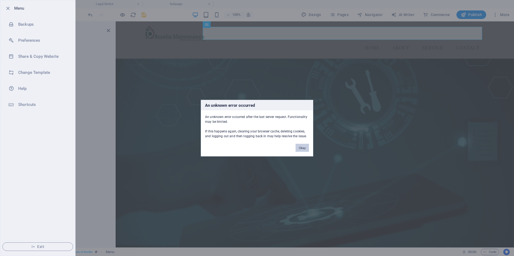
click at [302, 148] on button "Okay" at bounding box center [302, 148] width 13 height 8
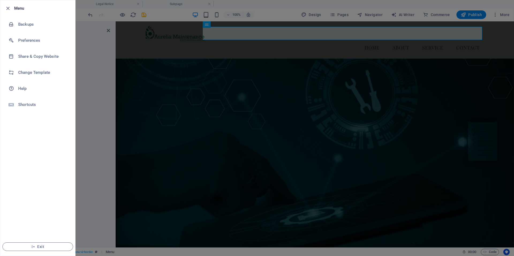
drag, startPoint x: 12, startPoint y: 7, endPoint x: 2, endPoint y: 7, distance: 10.2
click at [12, 7] on div at bounding box center [10, 8] width 10 height 6
click at [6, 7] on icon "button" at bounding box center [8, 8] width 6 height 6
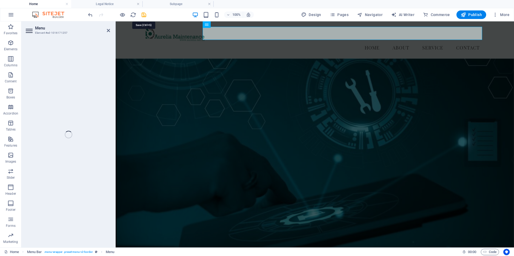
click at [143, 16] on icon "save" at bounding box center [144, 15] width 6 height 6
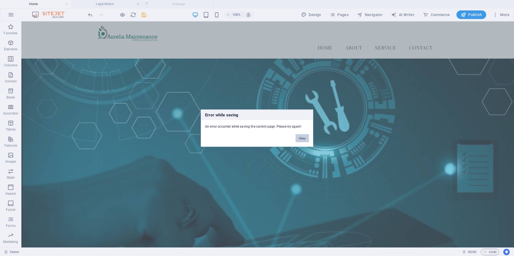
drag, startPoint x: 282, startPoint y: 117, endPoint x: 304, endPoint y: 139, distance: 30.5
click at [304, 139] on button "Okay" at bounding box center [302, 138] width 13 height 8
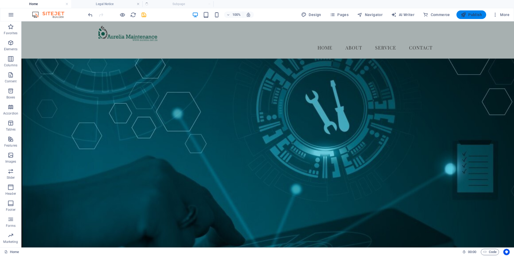
click at [471, 14] on span "Publish" at bounding box center [471, 14] width 21 height 5
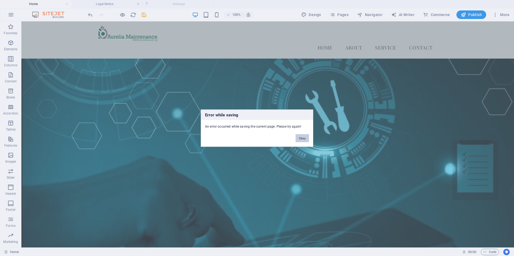
click at [297, 139] on button "Okay" at bounding box center [302, 138] width 13 height 8
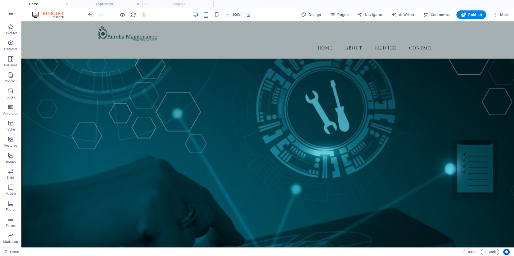
click at [203, 3] on ul "Home Legal Notice Subpage" at bounding box center [257, 4] width 514 height 8
drag, startPoint x: 189, startPoint y: 5, endPoint x: 186, endPoint y: 7, distance: 4.0
click at [189, 5] on ul "Home Legal Notice Subpage" at bounding box center [257, 4] width 514 height 8
click at [168, 6] on ul "Home Legal Notice Subpage" at bounding box center [257, 4] width 514 height 8
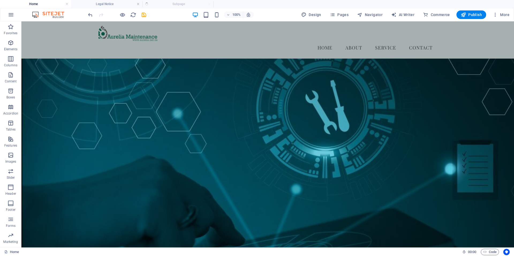
drag, startPoint x: 165, startPoint y: 5, endPoint x: 134, endPoint y: 7, distance: 31.2
click at [165, 5] on ul "Home Legal Notice Subpage" at bounding box center [257, 4] width 514 height 8
click at [52, 5] on h4 "Home" at bounding box center [35, 4] width 71 height 6
drag, startPoint x: 95, startPoint y: 2, endPoint x: 113, endPoint y: 2, distance: 17.4
drag, startPoint x: 113, startPoint y: 2, endPoint x: 166, endPoint y: 5, distance: 52.6
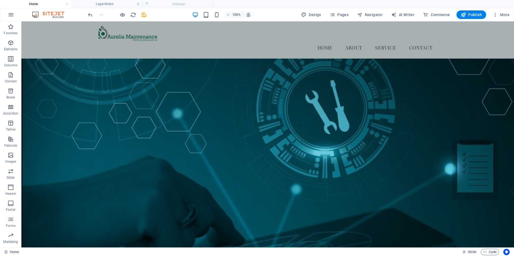
click at [165, 4] on ul "Home Legal Notice Subpage" at bounding box center [257, 4] width 514 height 8
click at [163, 4] on ul "Home Legal Notice Subpage" at bounding box center [257, 4] width 514 height 8
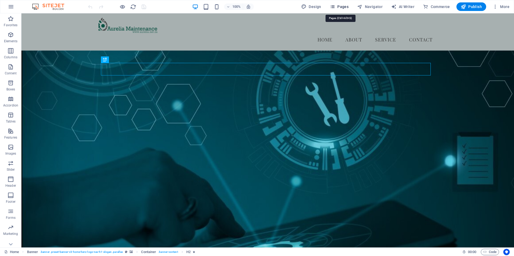
click at [344, 9] on span "Pages" at bounding box center [339, 6] width 19 height 5
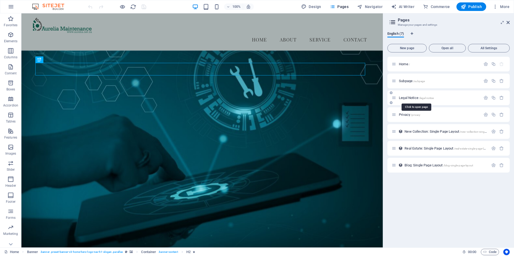
click at [413, 98] on span "Legal Notice /legal-notice" at bounding box center [416, 98] width 35 height 4
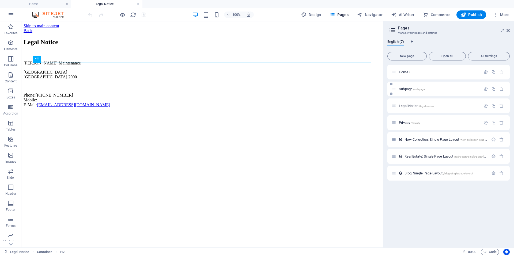
click at [406, 91] on div "Subpage /subpage" at bounding box center [436, 89] width 89 height 6
click at [406, 88] on span "Subpage /subpage" at bounding box center [412, 89] width 26 height 4
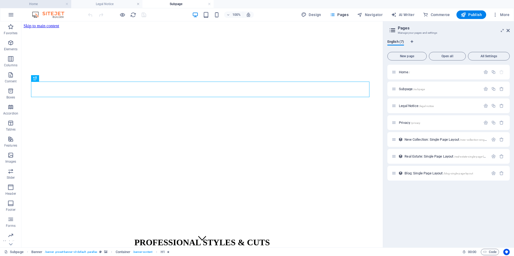
click at [37, 2] on h4 "Home" at bounding box center [35, 4] width 71 height 6
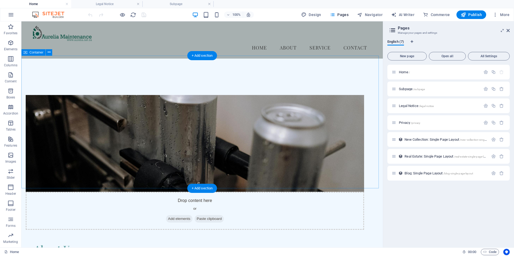
scroll to position [188, 0]
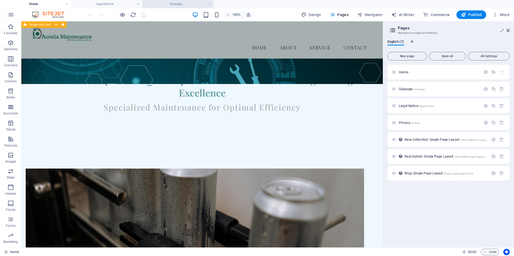
click at [171, 4] on h4 "Subpage" at bounding box center [178, 4] width 71 height 6
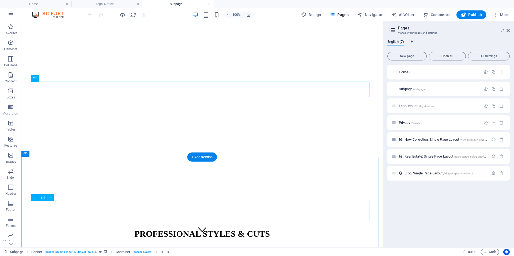
scroll to position [17, 0]
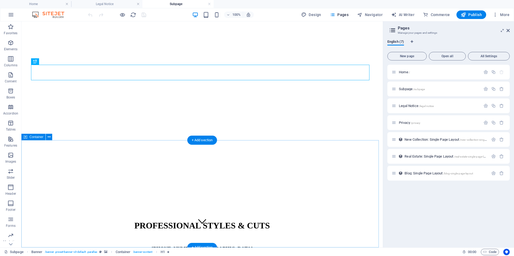
drag, startPoint x: 250, startPoint y: 215, endPoint x: 228, endPoint y: 218, distance: 21.6
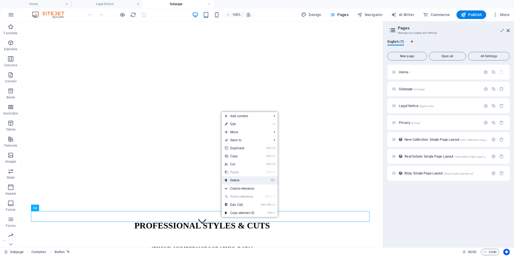
click at [235, 182] on link "⌦ Delete" at bounding box center [240, 181] width 36 height 8
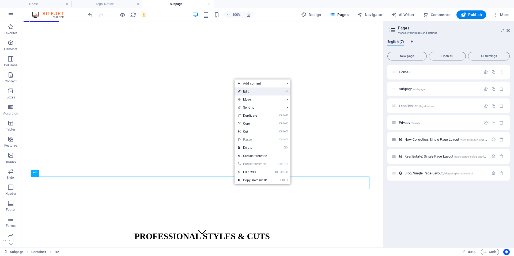
click at [257, 90] on link "⏎ Edit" at bounding box center [253, 92] width 36 height 8
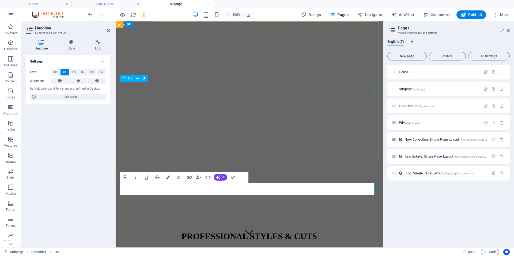
scroll to position [0, 0]
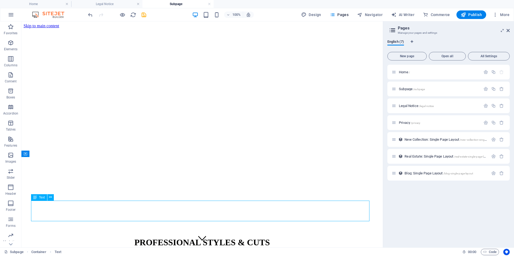
drag, startPoint x: 274, startPoint y: 218, endPoint x: 180, endPoint y: 218, distance: 94.6
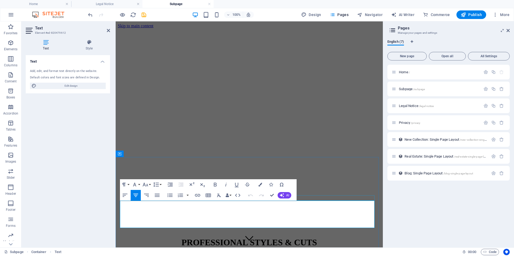
drag, startPoint x: 285, startPoint y: 225, endPoint x: 121, endPoint y: 196, distance: 166.6
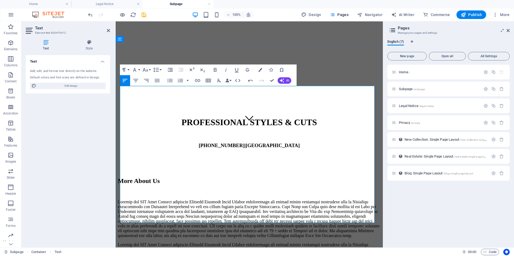
scroll to position [123, 0]
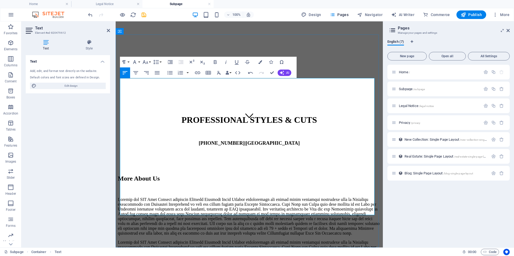
click at [148, 197] on p at bounding box center [249, 216] width 263 height 39
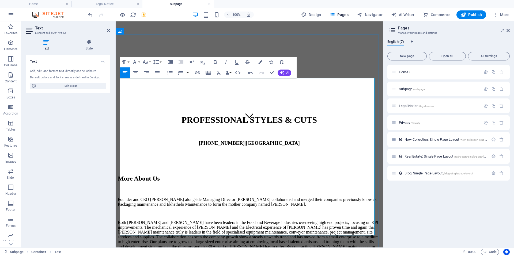
drag, startPoint x: 152, startPoint y: 117, endPoint x: 160, endPoint y: 124, distance: 11.4
click at [151, 221] on p "Both Gert and Louis have been leaders in the Food and Beverage industries overs…" at bounding box center [249, 238] width 263 height 34
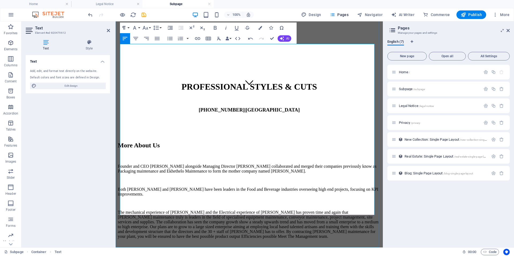
scroll to position [157, 0]
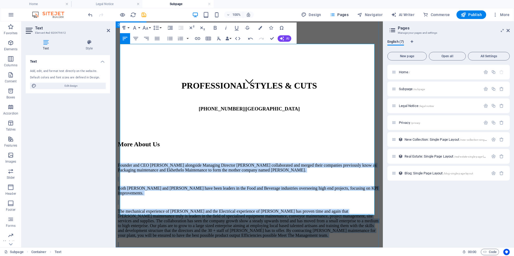
drag, startPoint x: 272, startPoint y: 211, endPoint x: 118, endPoint y: 47, distance: 225.0
click at [118, 141] on div "More About Us Founder and CEO Gert Rossouw alongside Managing Director Louis Ro…" at bounding box center [249, 219] width 263 height 156
copy div "Founder and CEO Gert Rossouw alongside Managing Director Louis Rossouw collabor…"
